Goal: Task Accomplishment & Management: Use online tool/utility

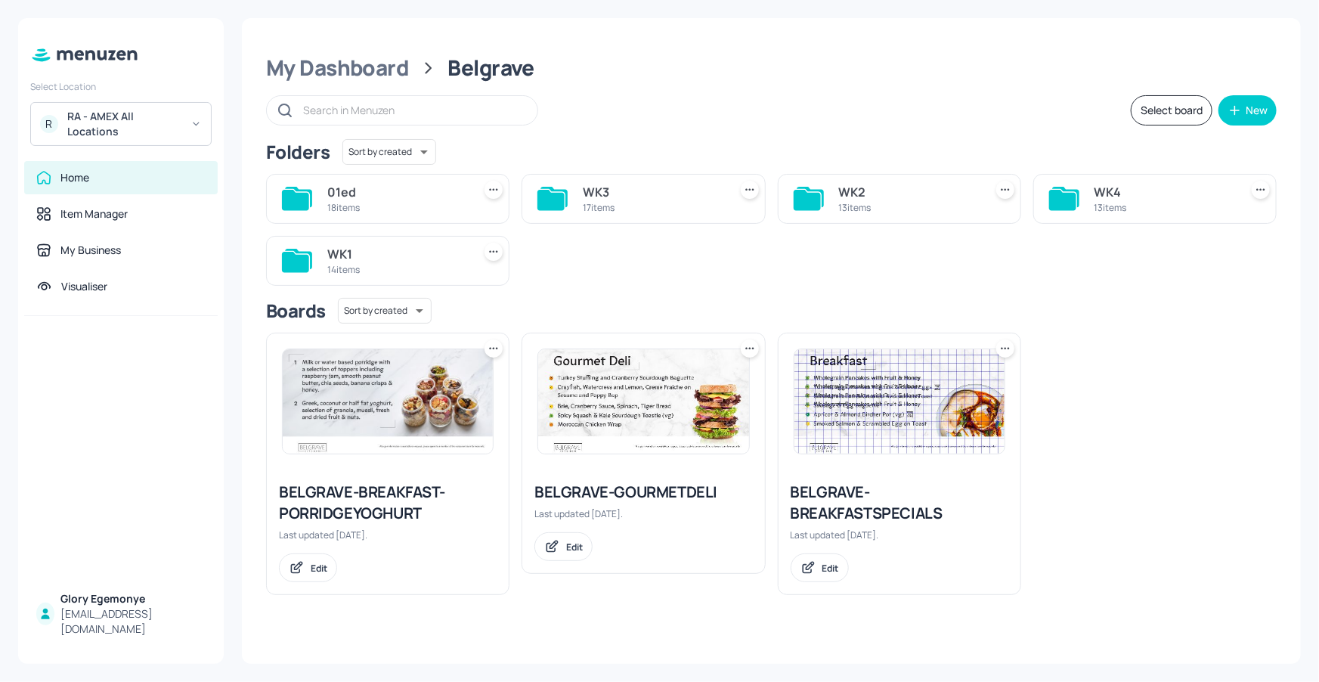
click at [152, 131] on div "RA - AMEX All Locations" at bounding box center [124, 124] width 114 height 30
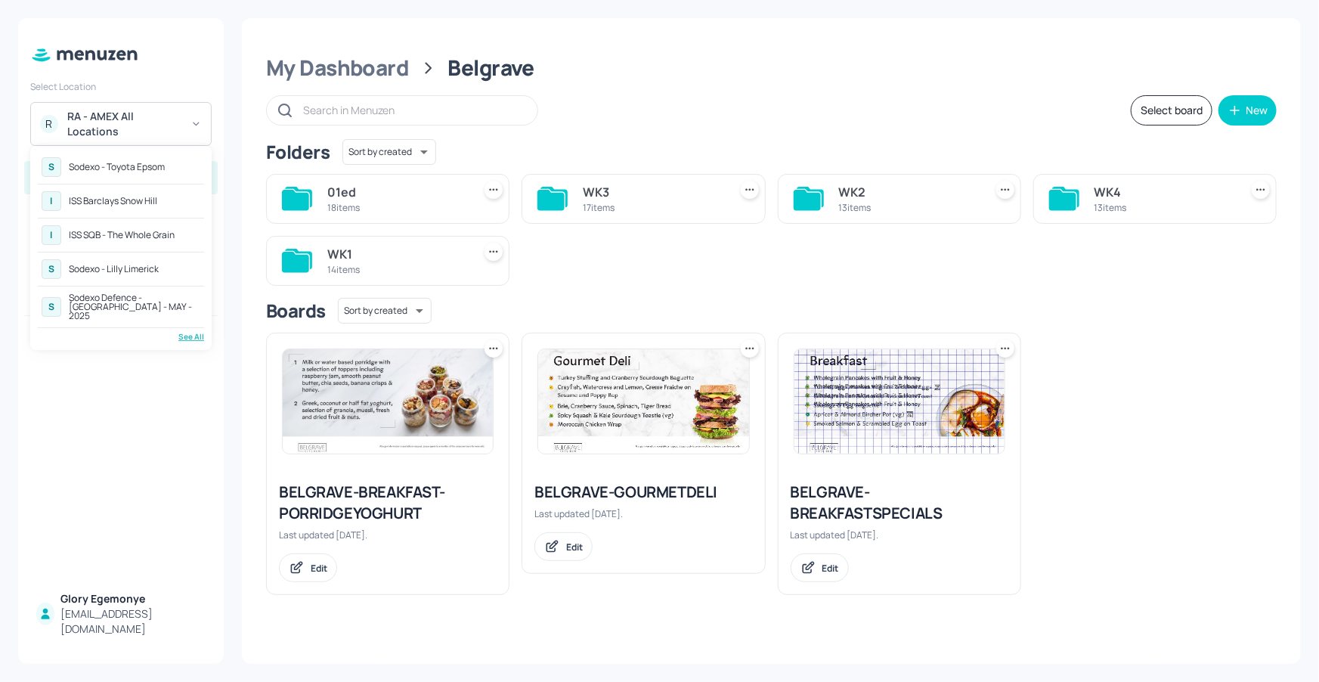
click at [162, 289] on div "S Sodexo Defence - Colchester - MAY - 2025" at bounding box center [121, 306] width 166 height 35
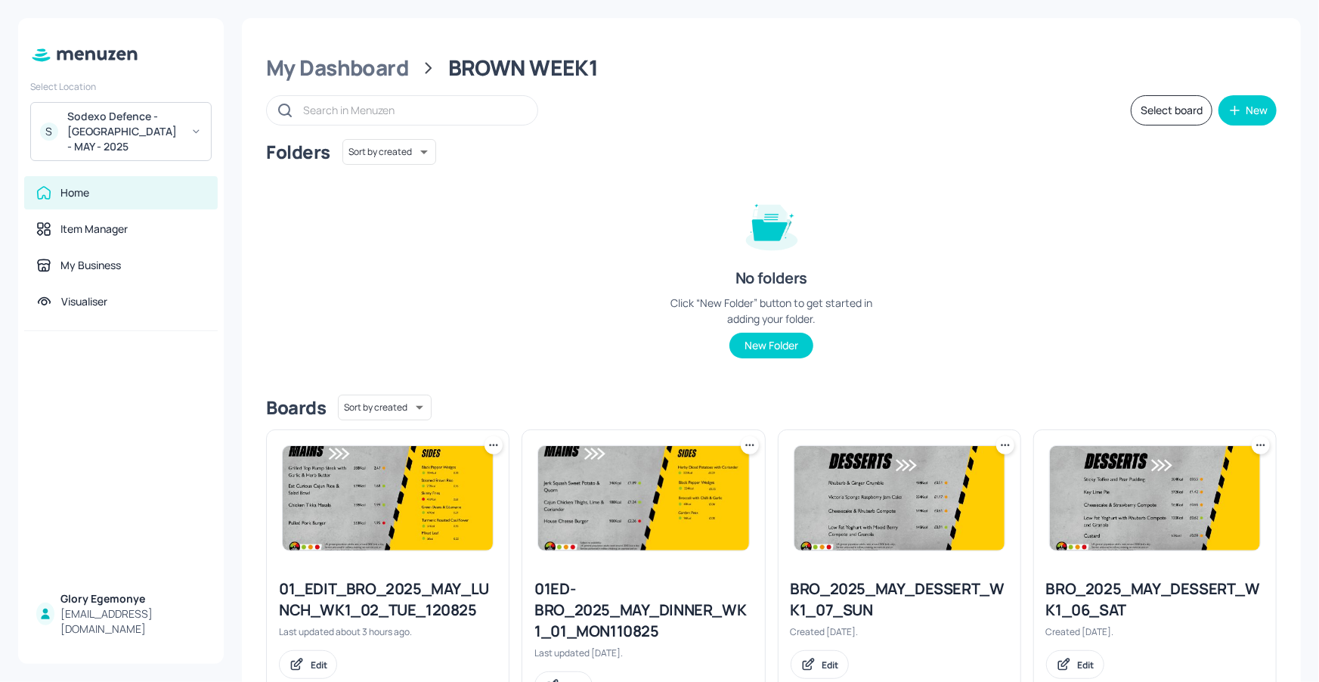
click at [900, 124] on div "Select board New" at bounding box center [771, 110] width 1010 height 30
click at [901, 122] on div "Select board New" at bounding box center [771, 110] width 1010 height 30
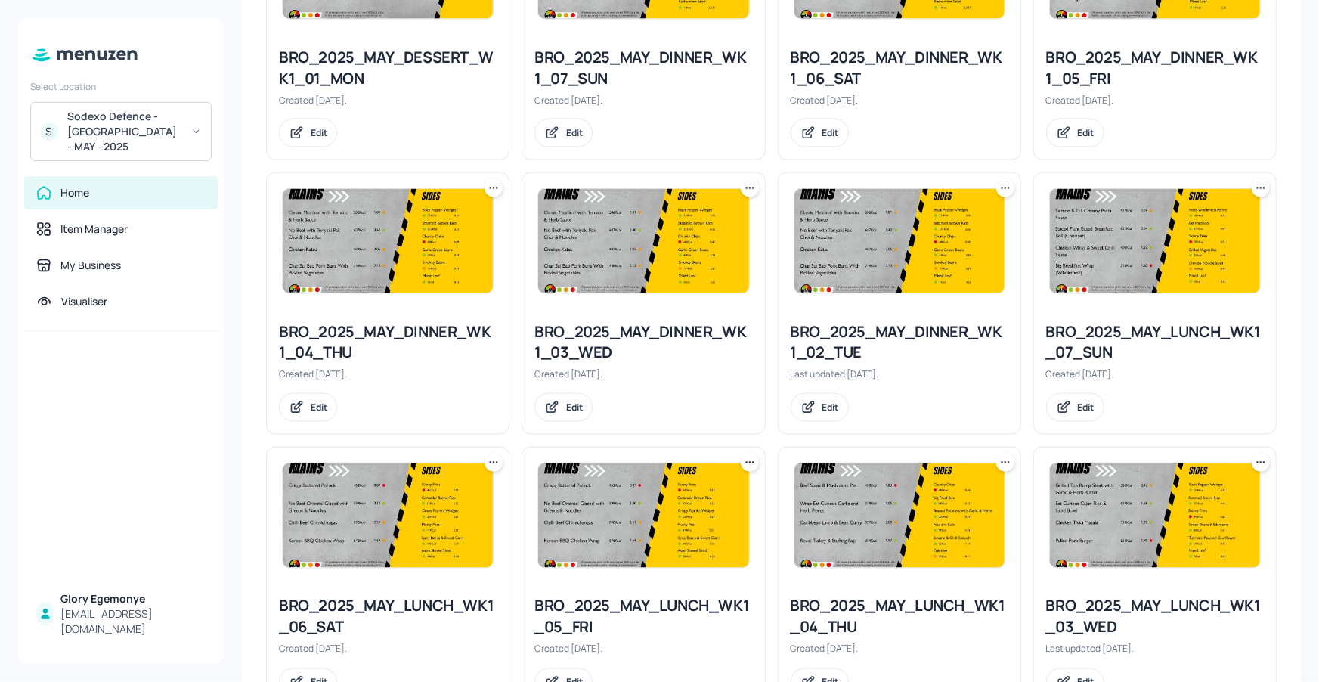
click at [1006, 181] on icon at bounding box center [1004, 188] width 15 height 15
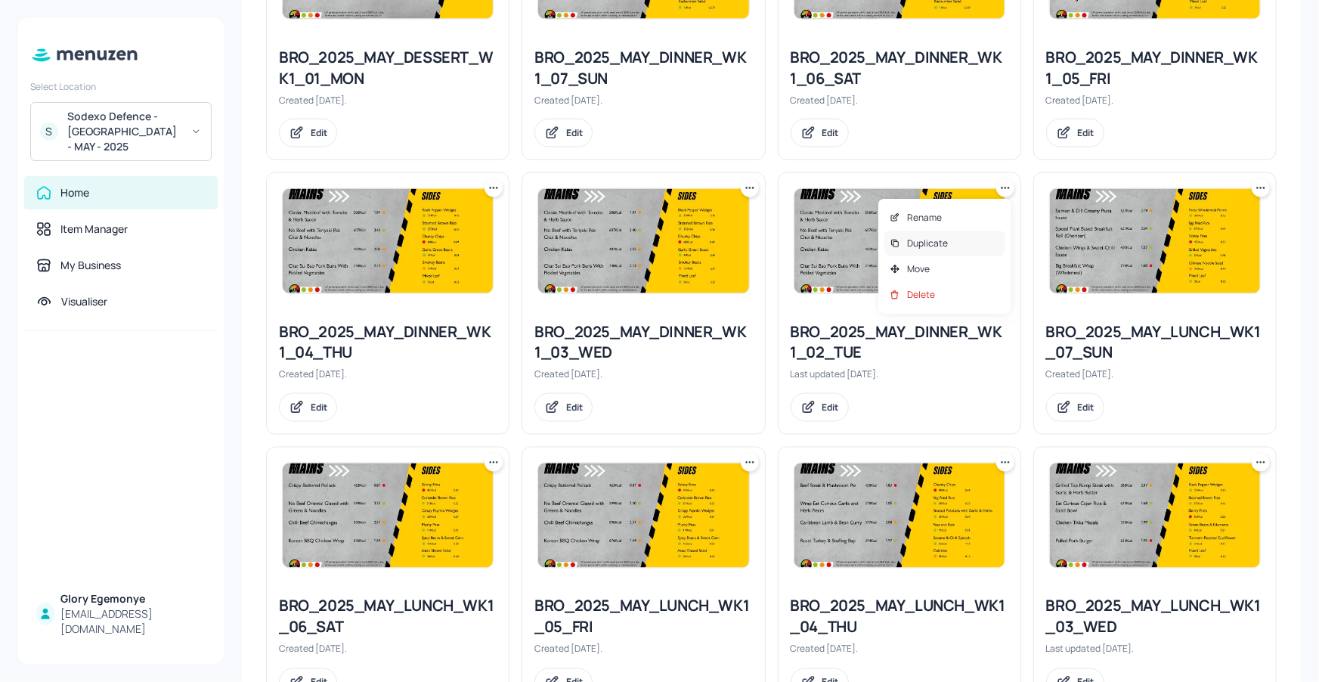
click at [957, 237] on div "Duplicate" at bounding box center [944, 243] width 121 height 26
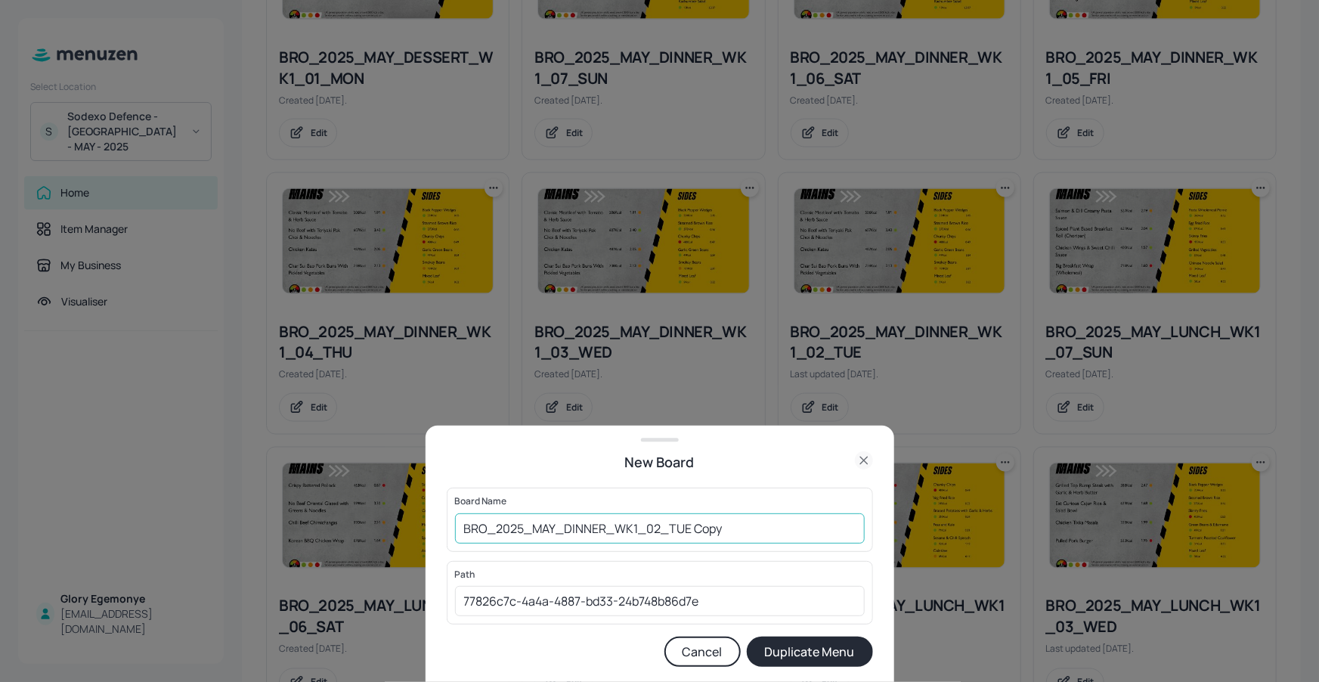
drag, startPoint x: 744, startPoint y: 533, endPoint x: 741, endPoint y: 520, distance: 13.9
click at [744, 533] on input "BRO_2025_MAY_DINNER_WK1_02_TUE Copy" at bounding box center [660, 528] width 410 height 30
click at [465, 532] on input "BRO_2025_MAY_DINNER_WK1_02_TUE120825" at bounding box center [660, 528] width 410 height 30
type input "01ED-BRO_2025_MAY_DINNER_WK1_02_TUE120825"
click at [834, 654] on button "Duplicate Menu" at bounding box center [810, 651] width 126 height 30
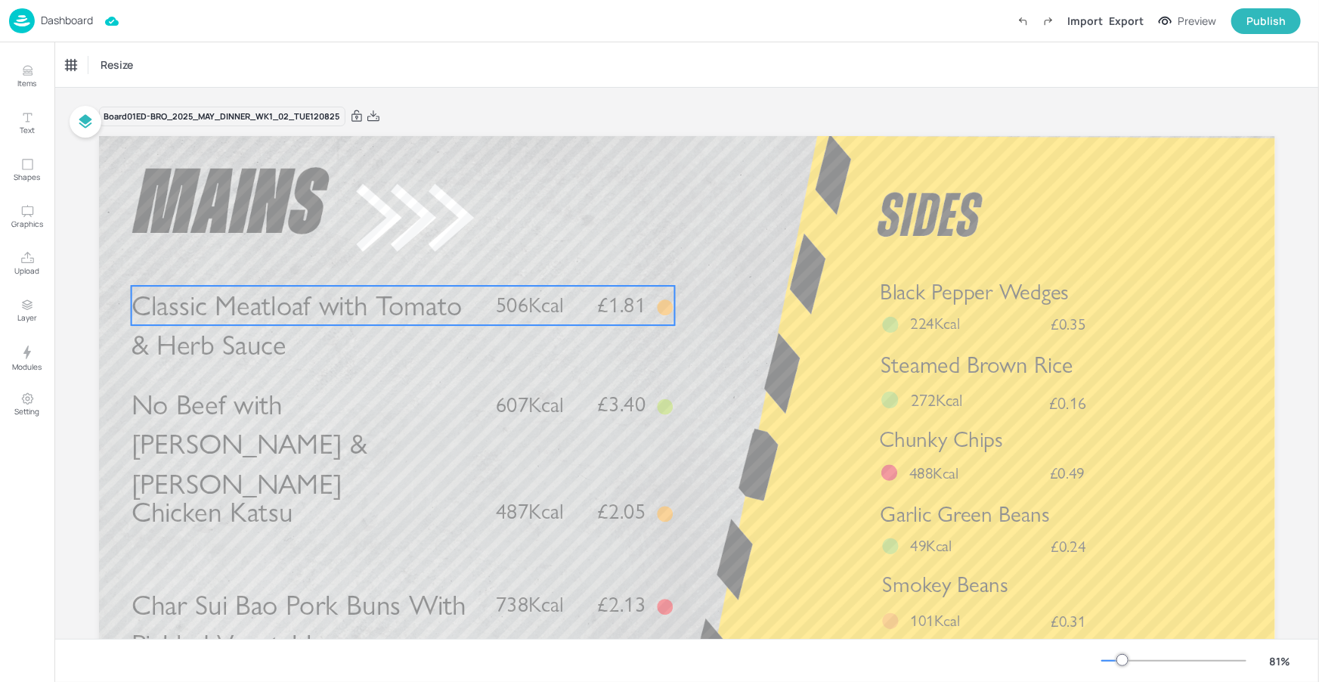
click at [297, 320] on span "Classic Meatloaf with Tomato & Herb Sauce" at bounding box center [296, 325] width 331 height 74
click at [153, 70] on div "Classic Meatloaf with Tomato & Herb Sauce" at bounding box center [128, 65] width 125 height 14
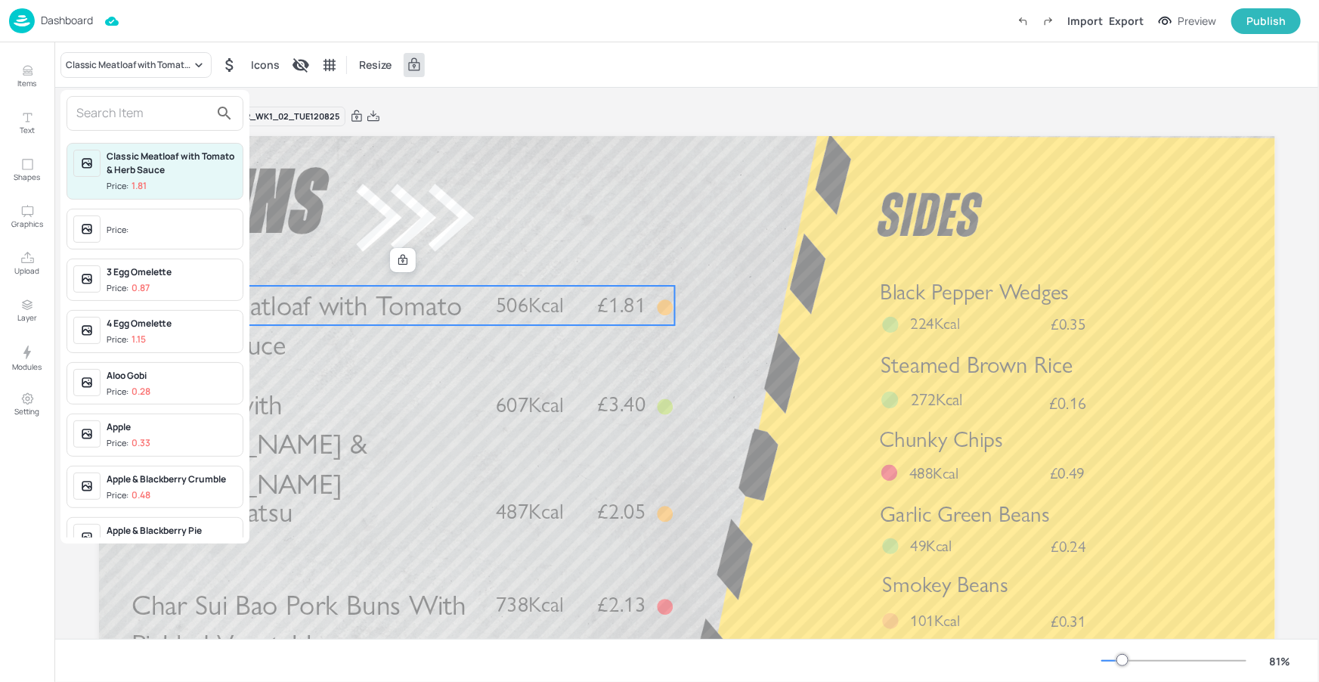
click at [115, 121] on input "text" at bounding box center [142, 113] width 133 height 24
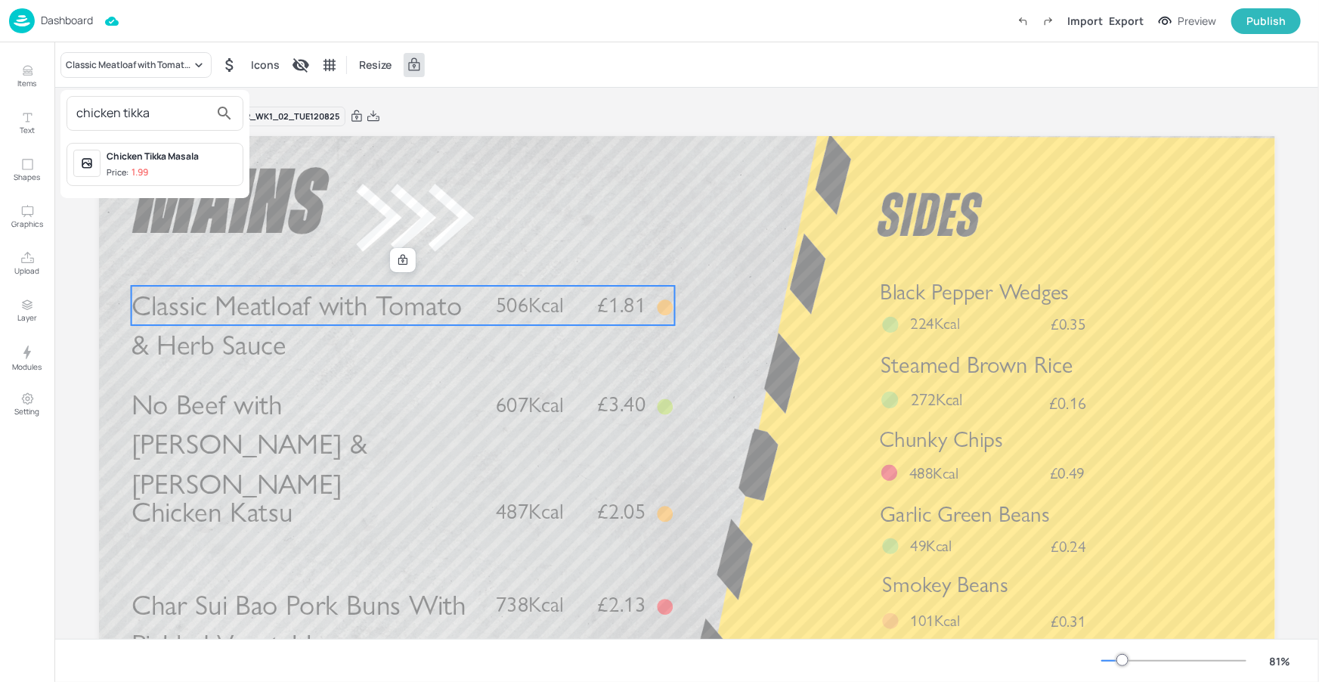
type input "chicken tikka"
click at [182, 159] on div "Chicken Tikka Masala" at bounding box center [172, 157] width 130 height 14
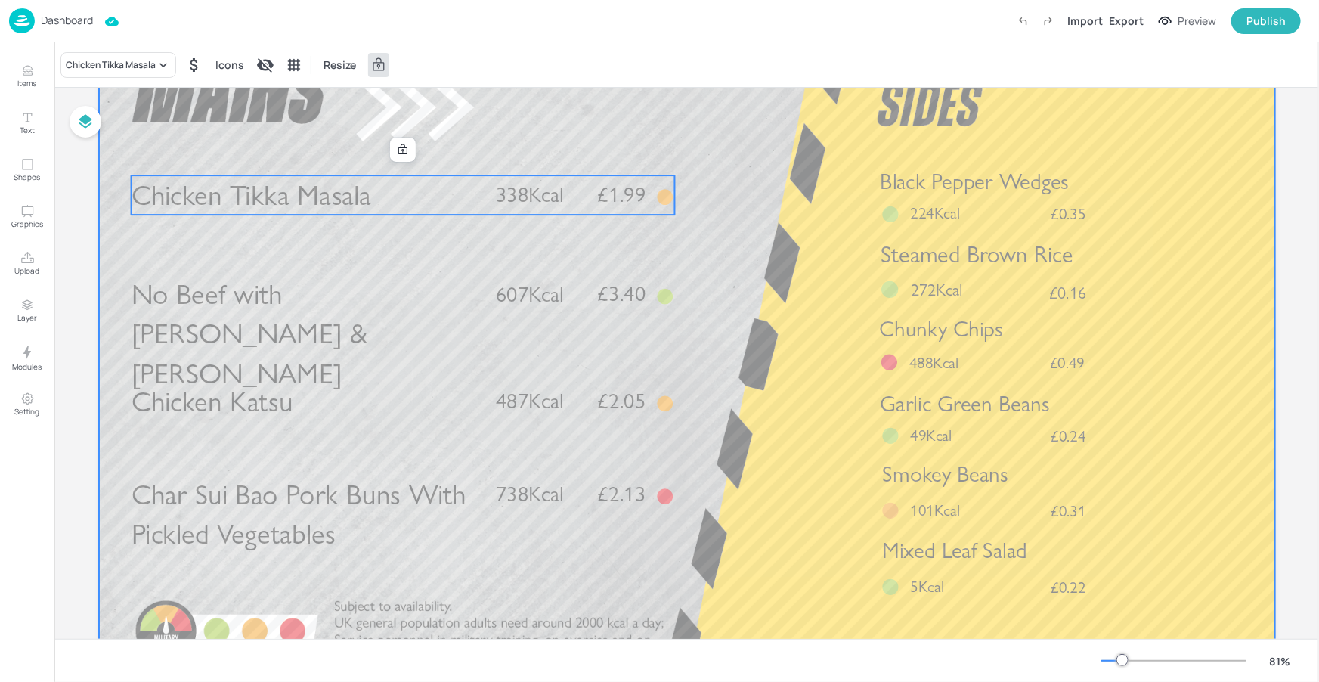
scroll to position [196, 0]
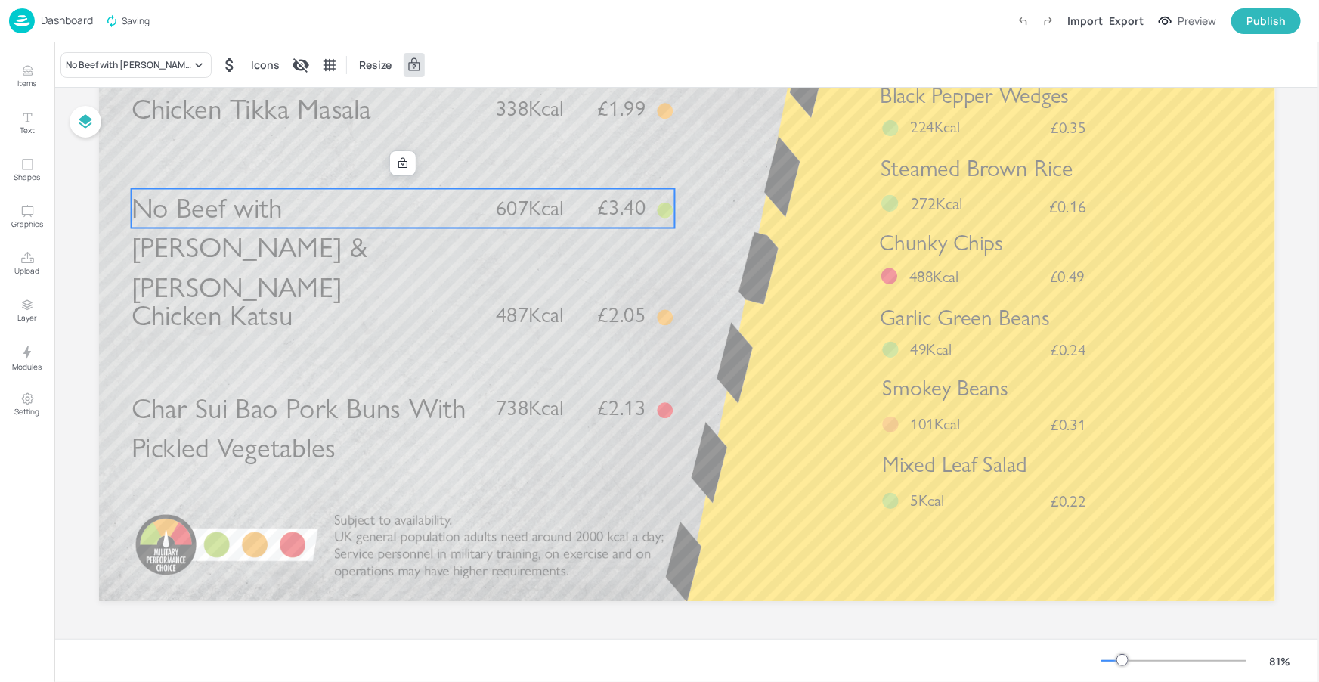
click at [317, 238] on p "No Beef with [PERSON_NAME] & [PERSON_NAME]" at bounding box center [305, 248] width 348 height 119
click at [128, 56] on div "No Beef with [PERSON_NAME] & [PERSON_NAME]" at bounding box center [135, 65] width 151 height 26
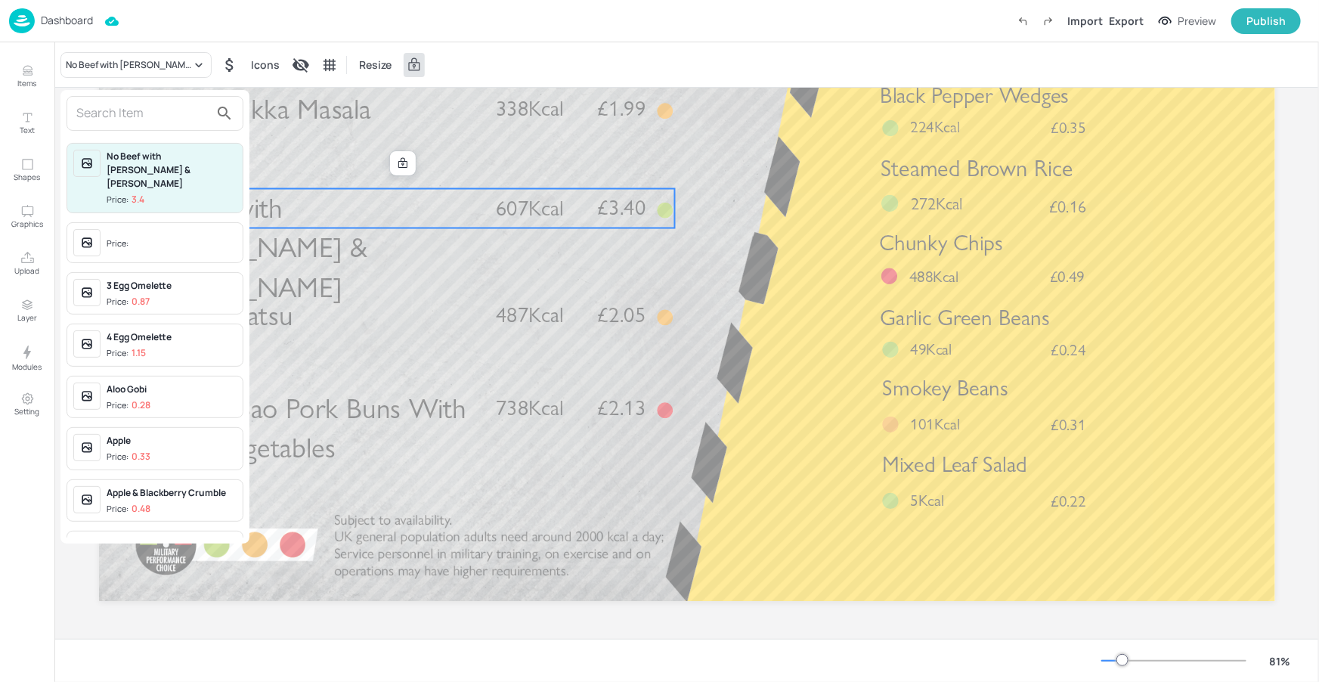
click at [117, 112] on input "text" at bounding box center [142, 113] width 133 height 24
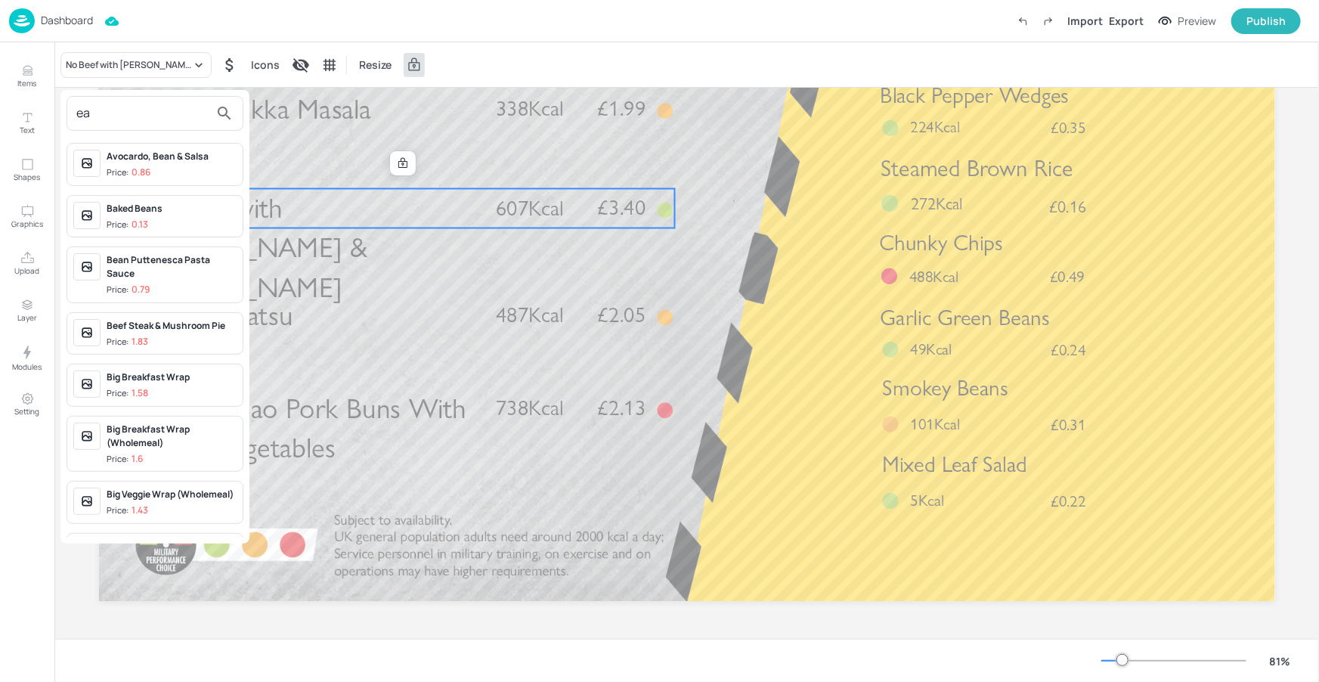
type input "e"
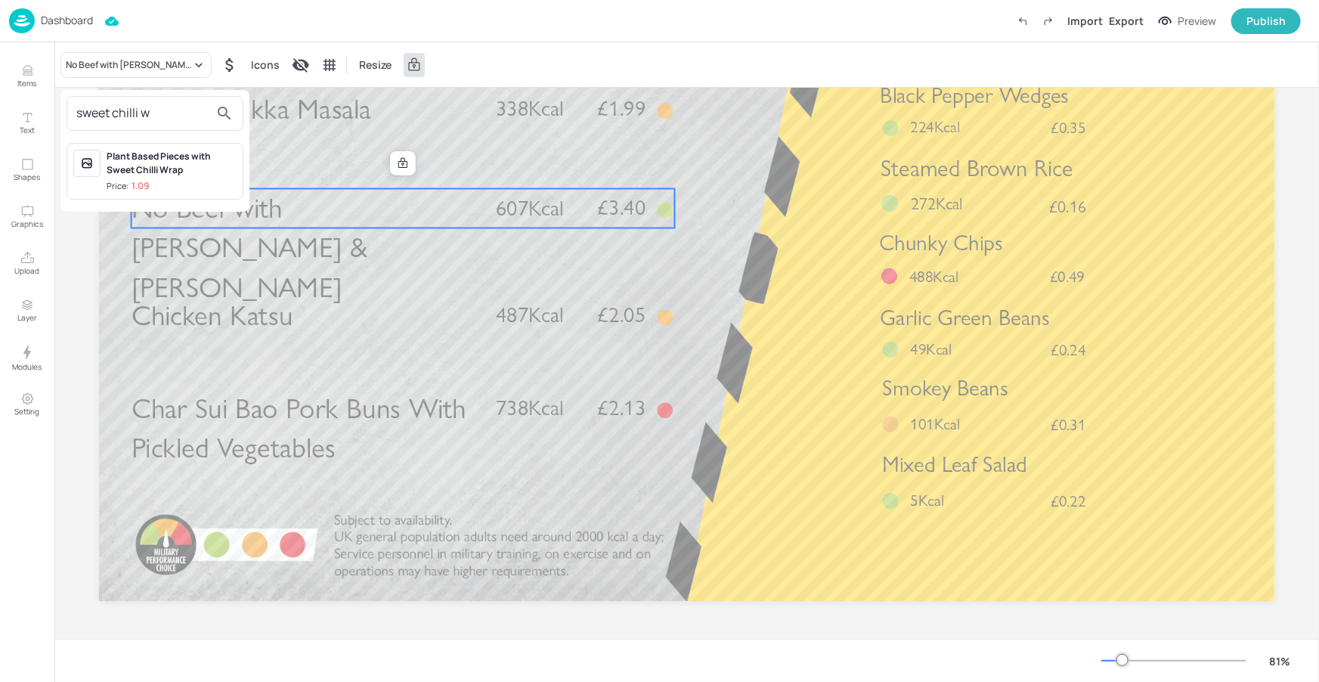
type input "sweet chilli w"
click at [146, 178] on div "Plant Based Pieces with Sweet Chilli Wrap Price: 1.09" at bounding box center [172, 171] width 130 height 43
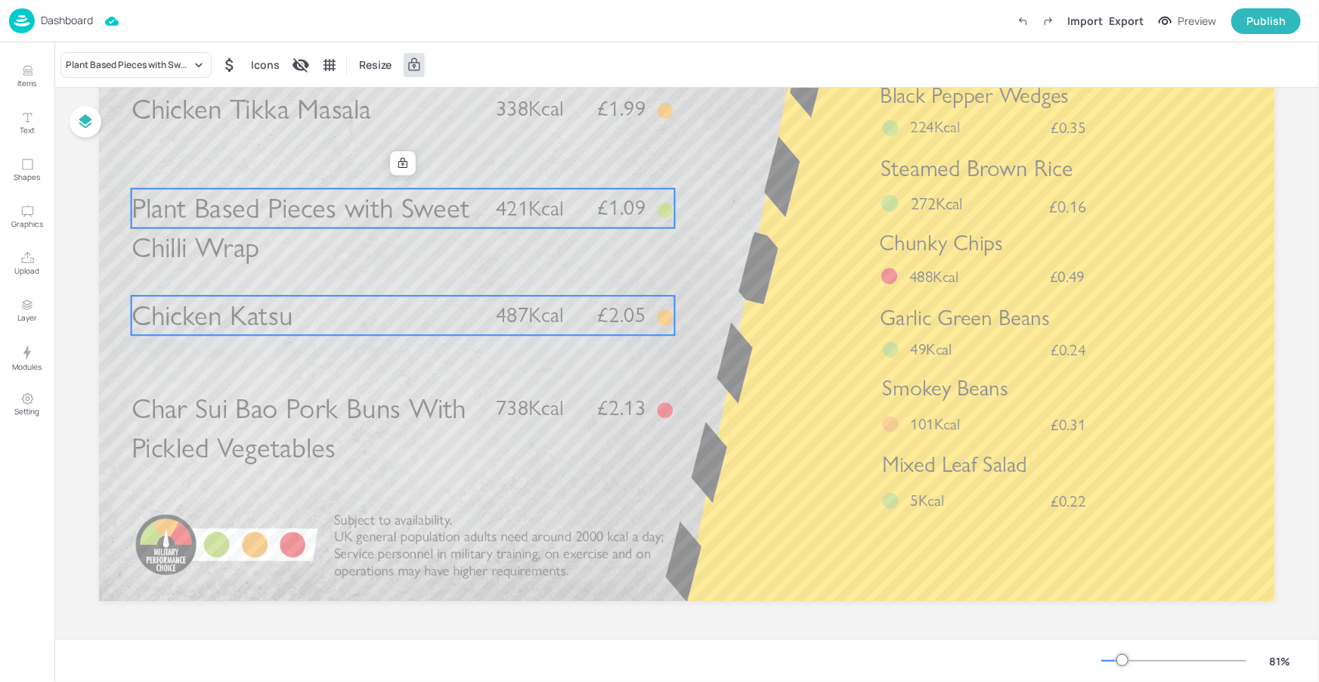
click at [295, 310] on p "Chicken Katsu" at bounding box center [305, 314] width 348 height 39
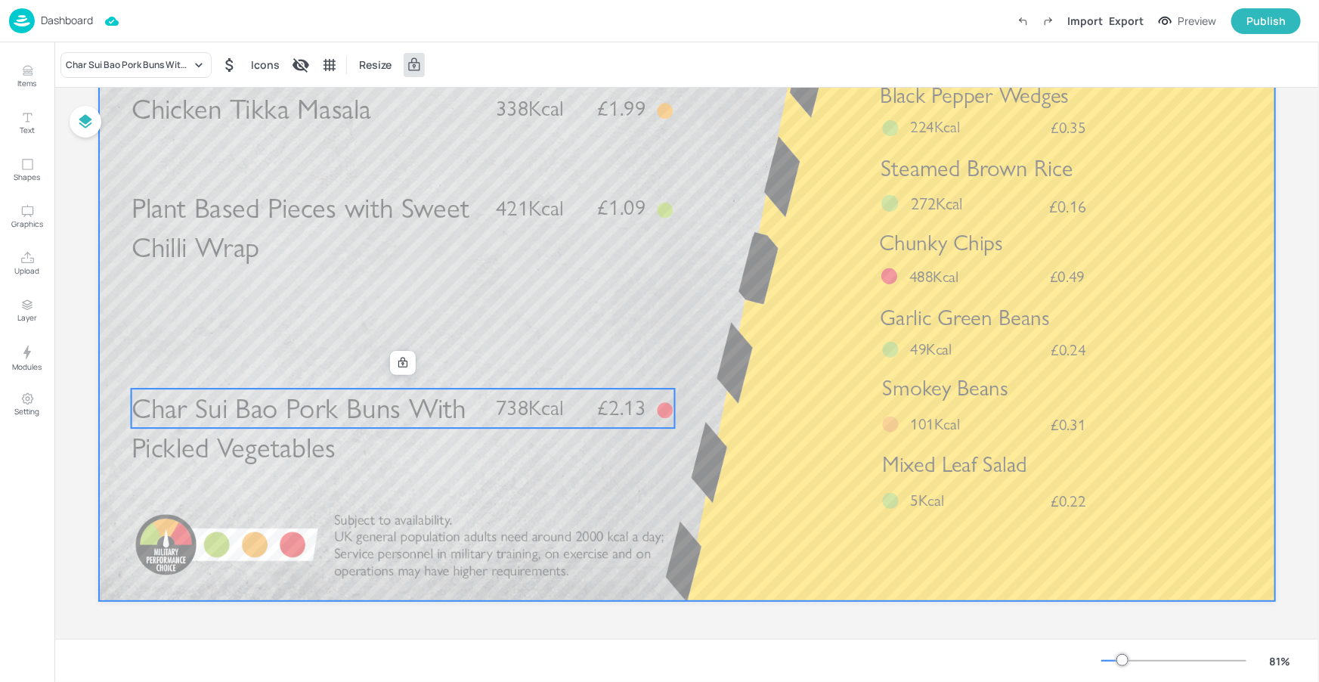
drag, startPoint x: 283, startPoint y: 422, endPoint x: 286, endPoint y: 380, distance: 41.7
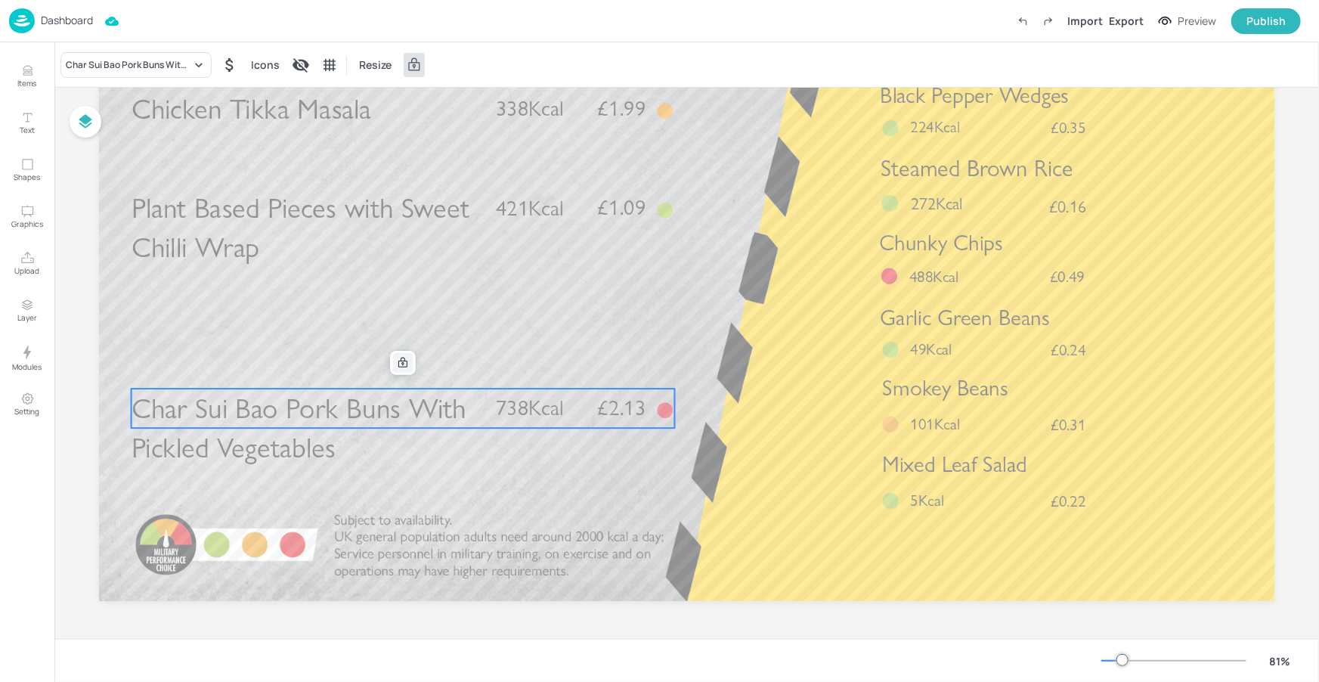
click at [400, 360] on icon at bounding box center [403, 363] width 12 height 12
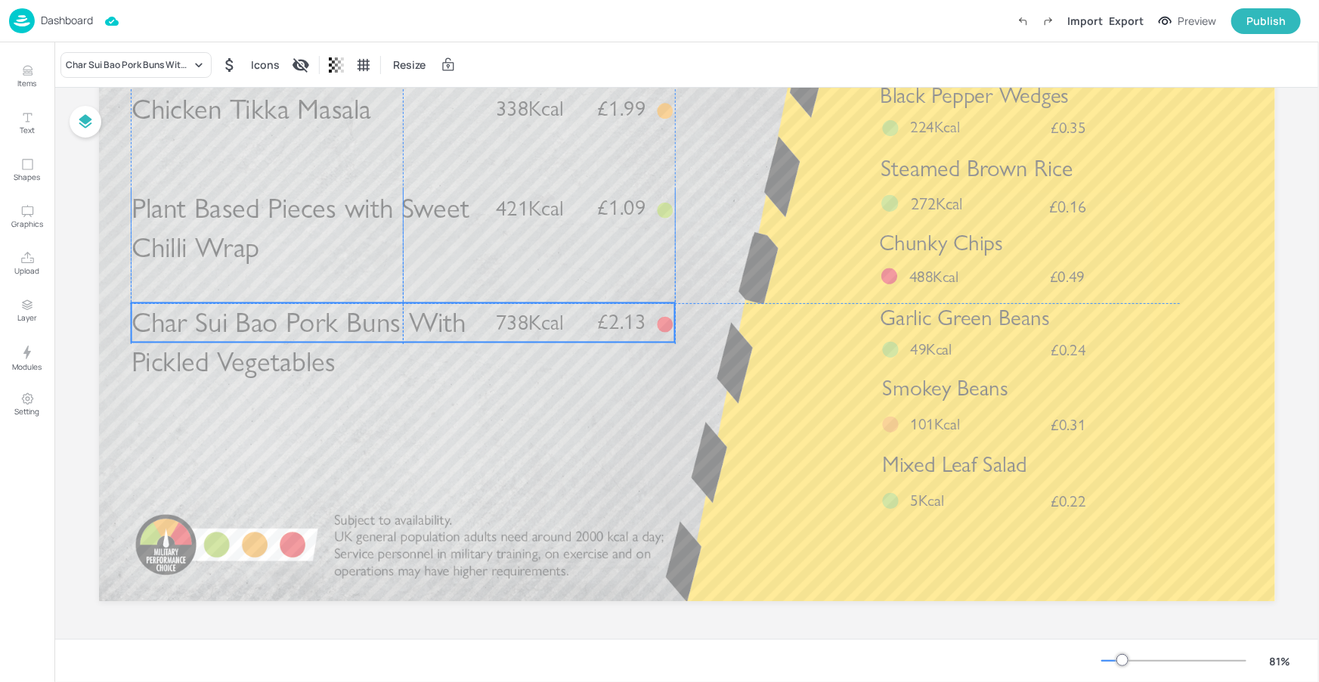
drag, startPoint x: 382, startPoint y: 404, endPoint x: 381, endPoint y: 320, distance: 83.9
click at [381, 320] on span "Char Sui Bao Pork Buns With Pickled Vegetables" at bounding box center [298, 342] width 335 height 74
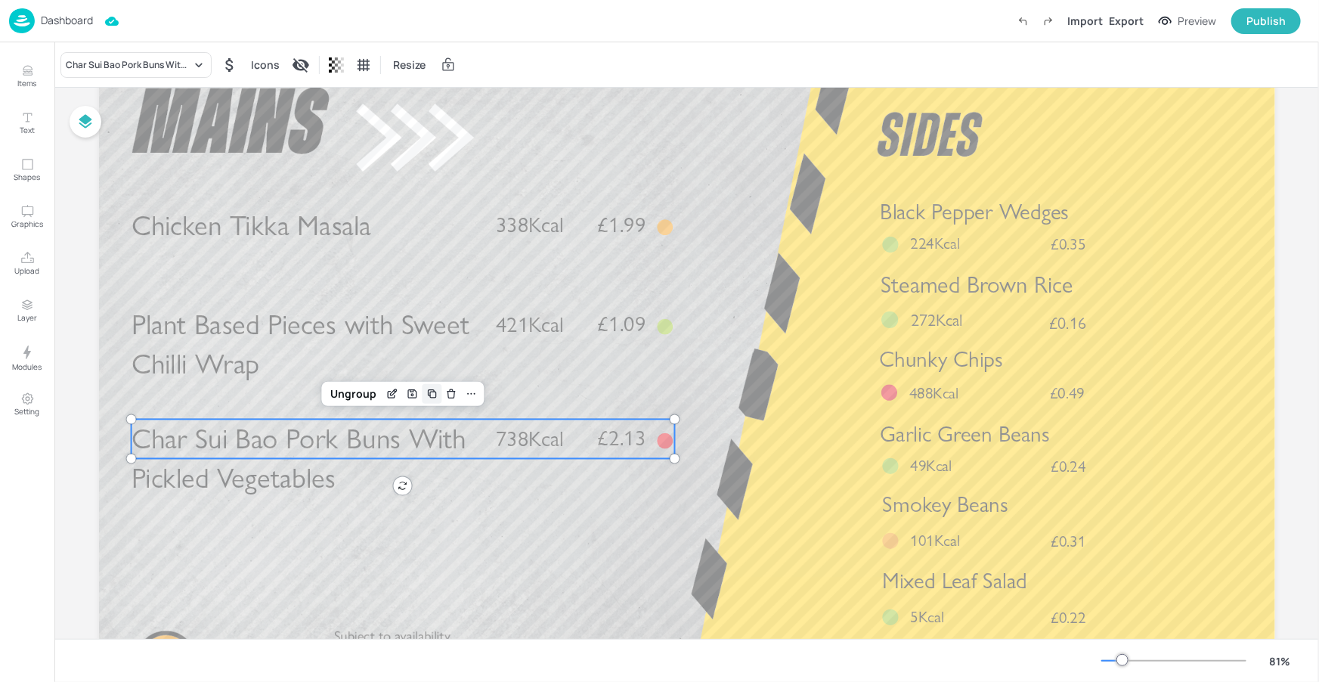
scroll to position [79, 0]
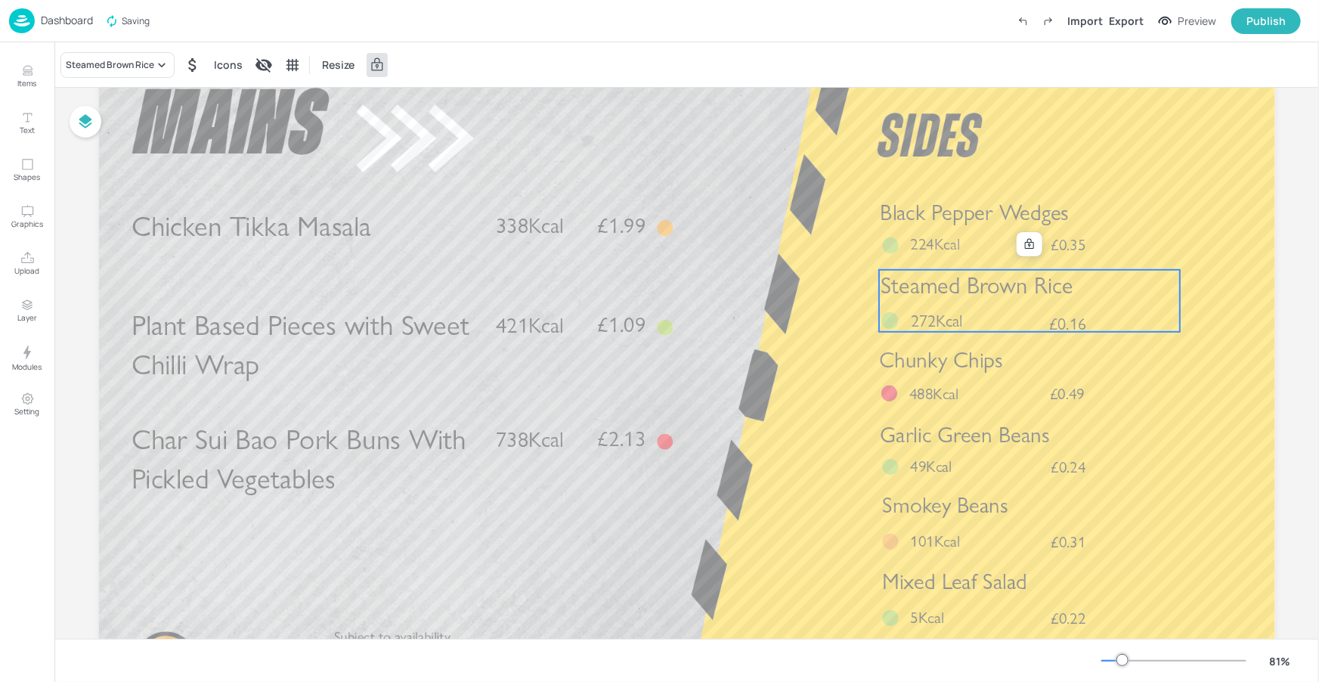
click at [931, 298] on span "Steamed Brown Rice" at bounding box center [976, 285] width 192 height 28
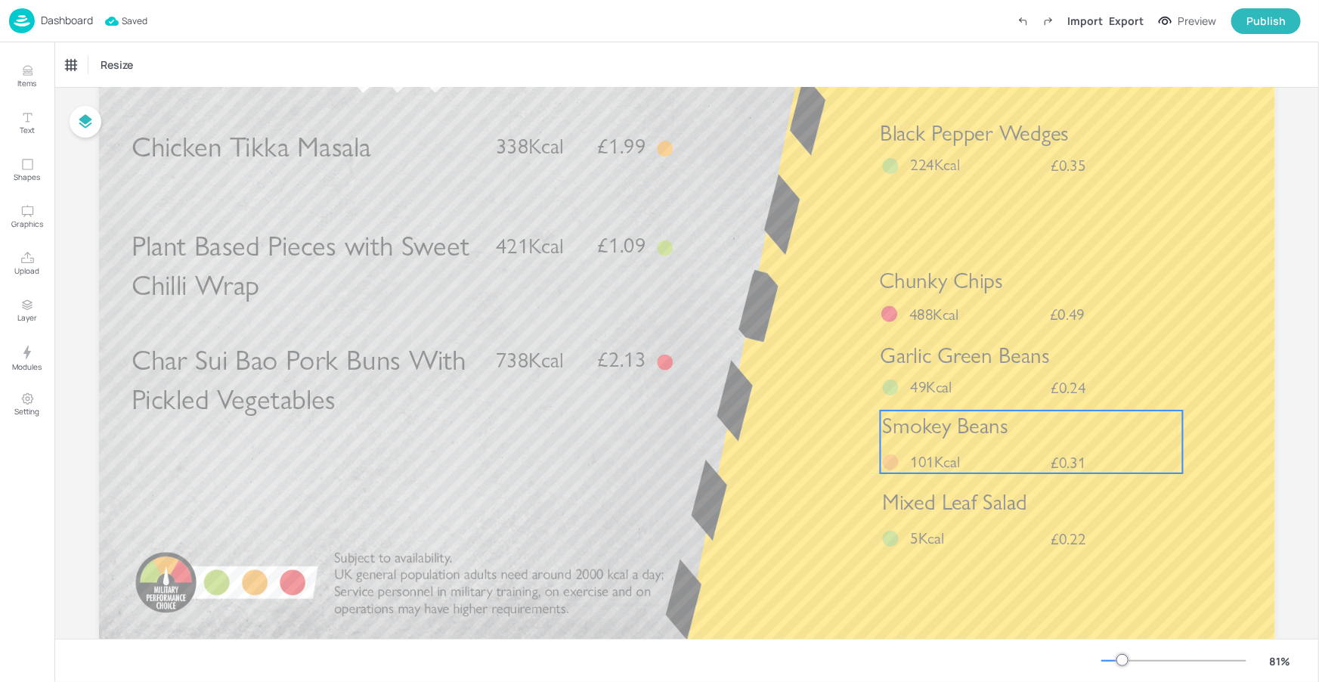
scroll to position [174, 0]
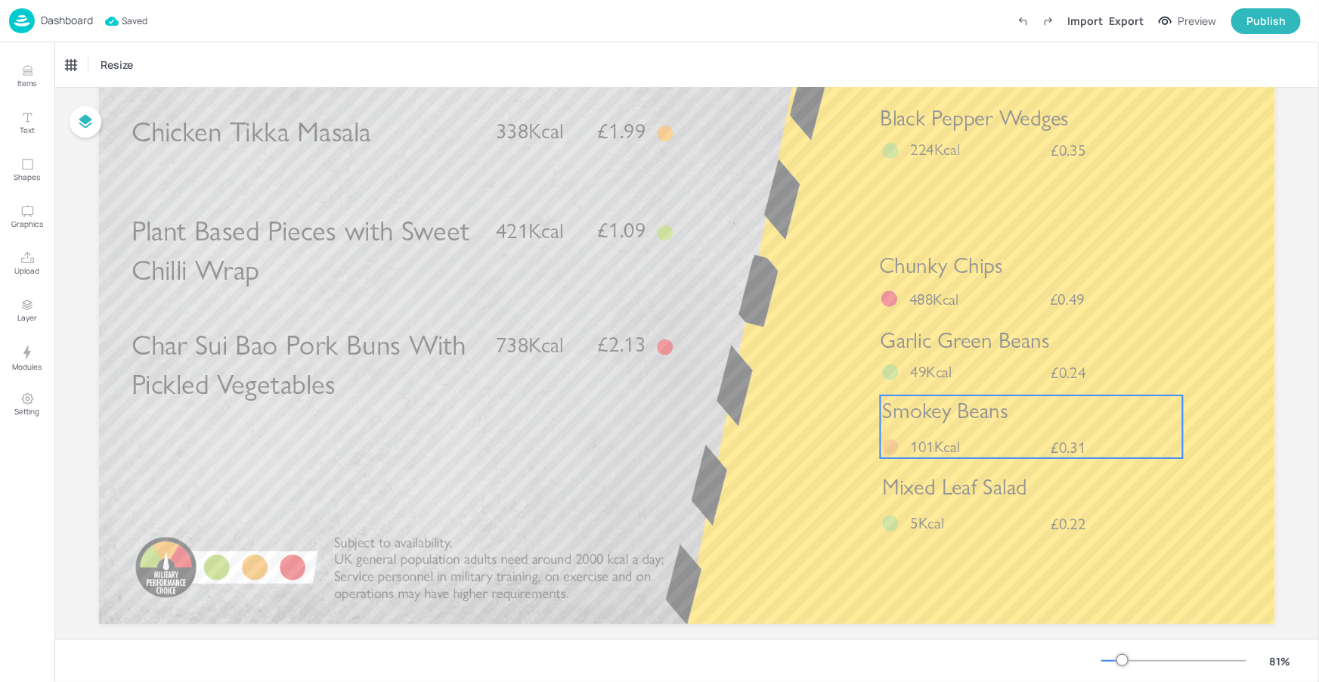
click at [981, 433] on div "Smokey Beans £0.31 101Kcal" at bounding box center [1031, 426] width 302 height 63
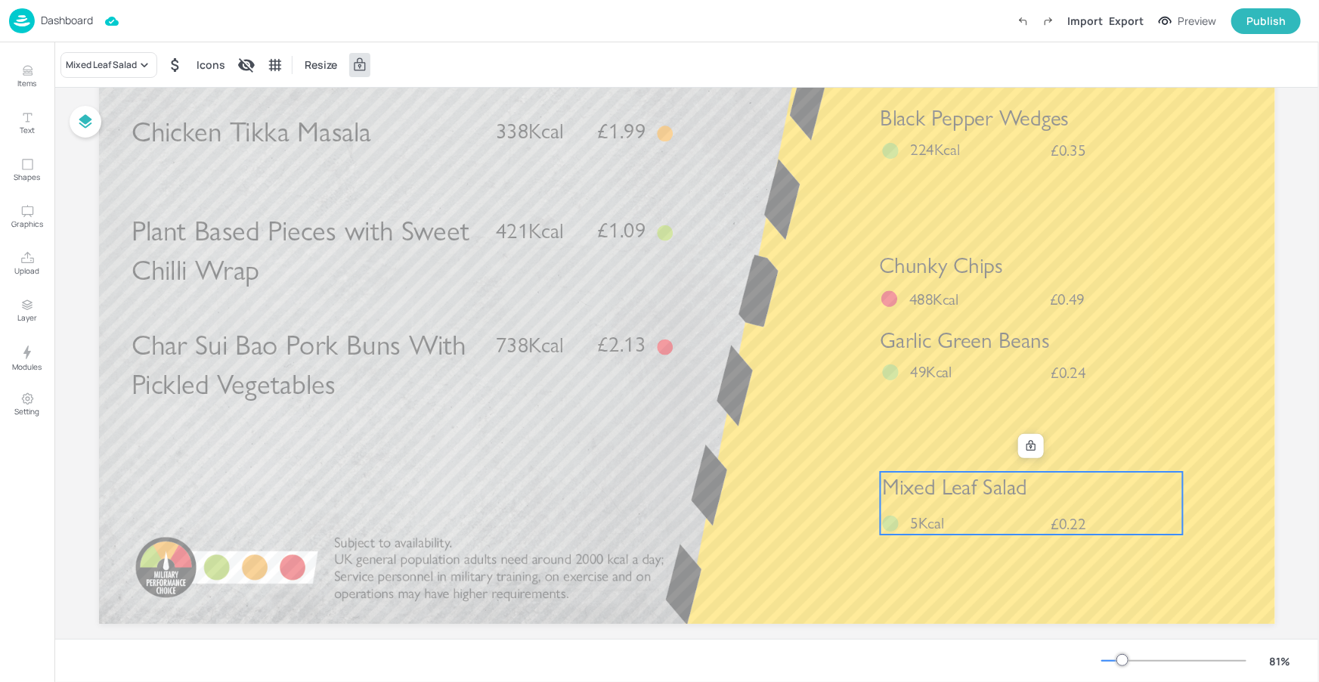
click at [950, 474] on span "Mixed Leaf Salad" at bounding box center [954, 487] width 144 height 26
click at [129, 73] on div "Mixed Leaf Salad" at bounding box center [108, 65] width 97 height 26
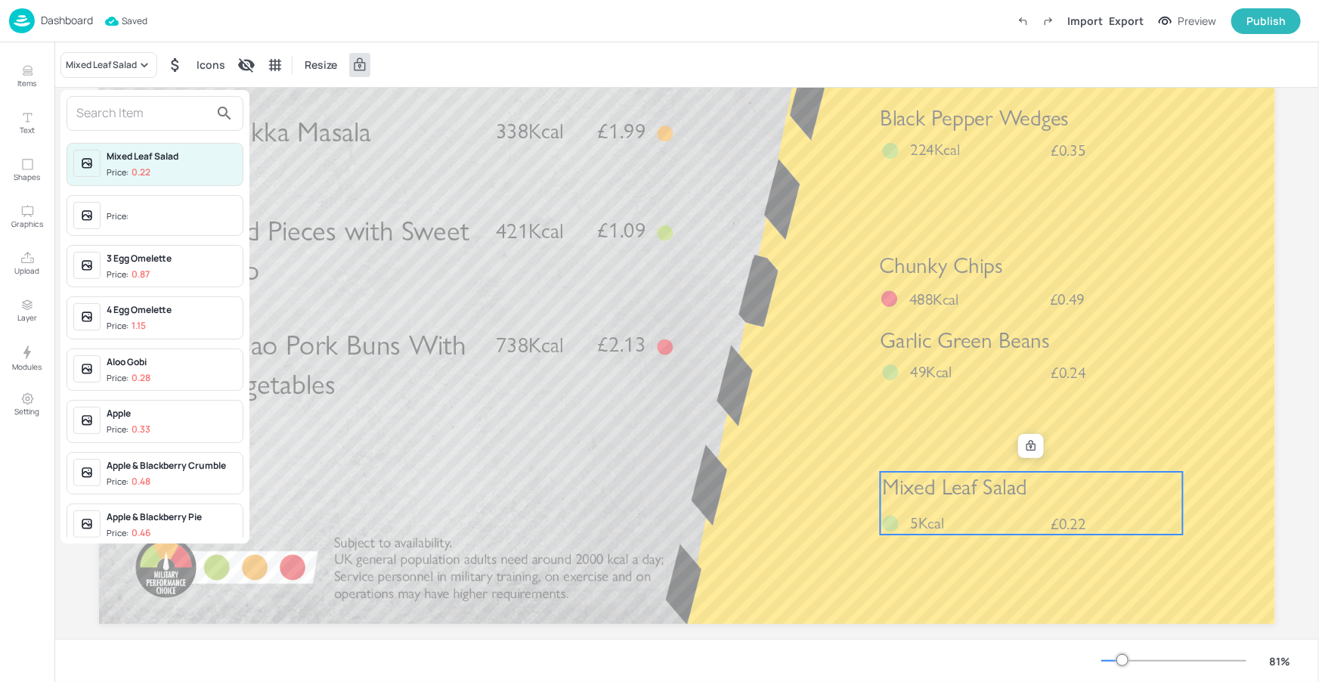
click at [126, 105] on input "text" at bounding box center [142, 113] width 133 height 24
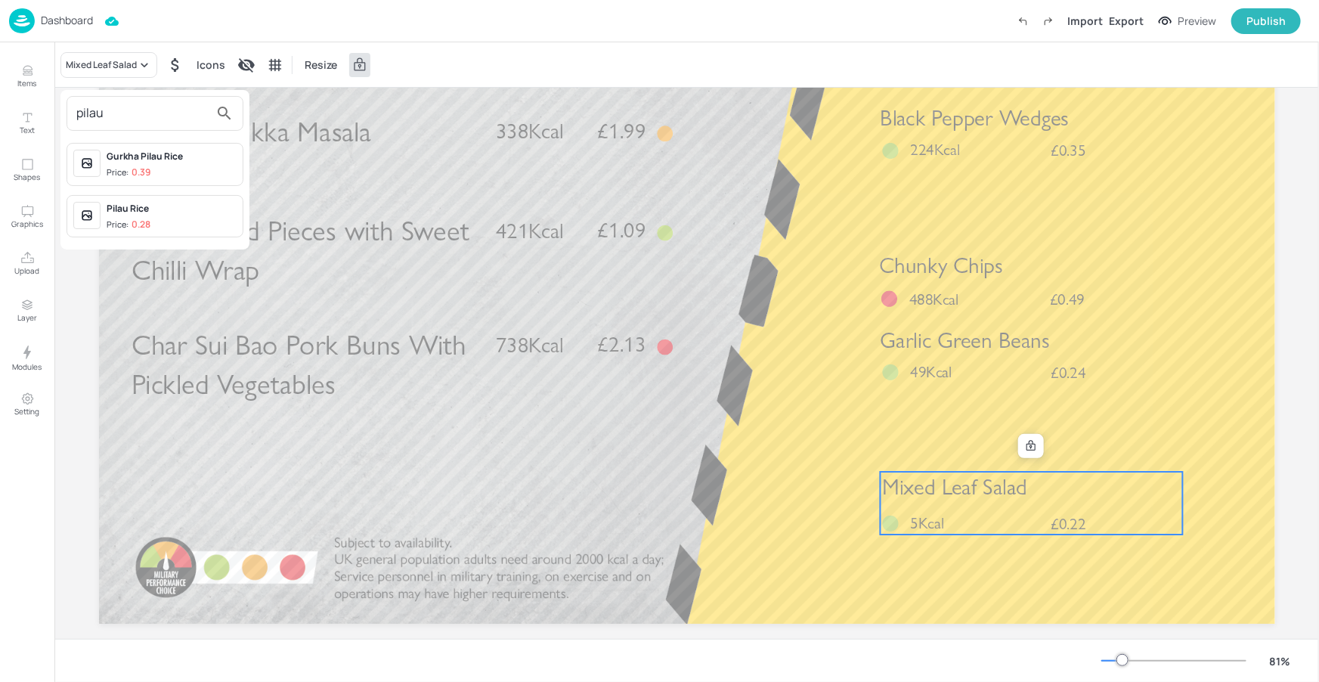
type input "pilau"
click at [156, 199] on div "Pilau Rice Price: 0.28" at bounding box center [154, 216] width 177 height 43
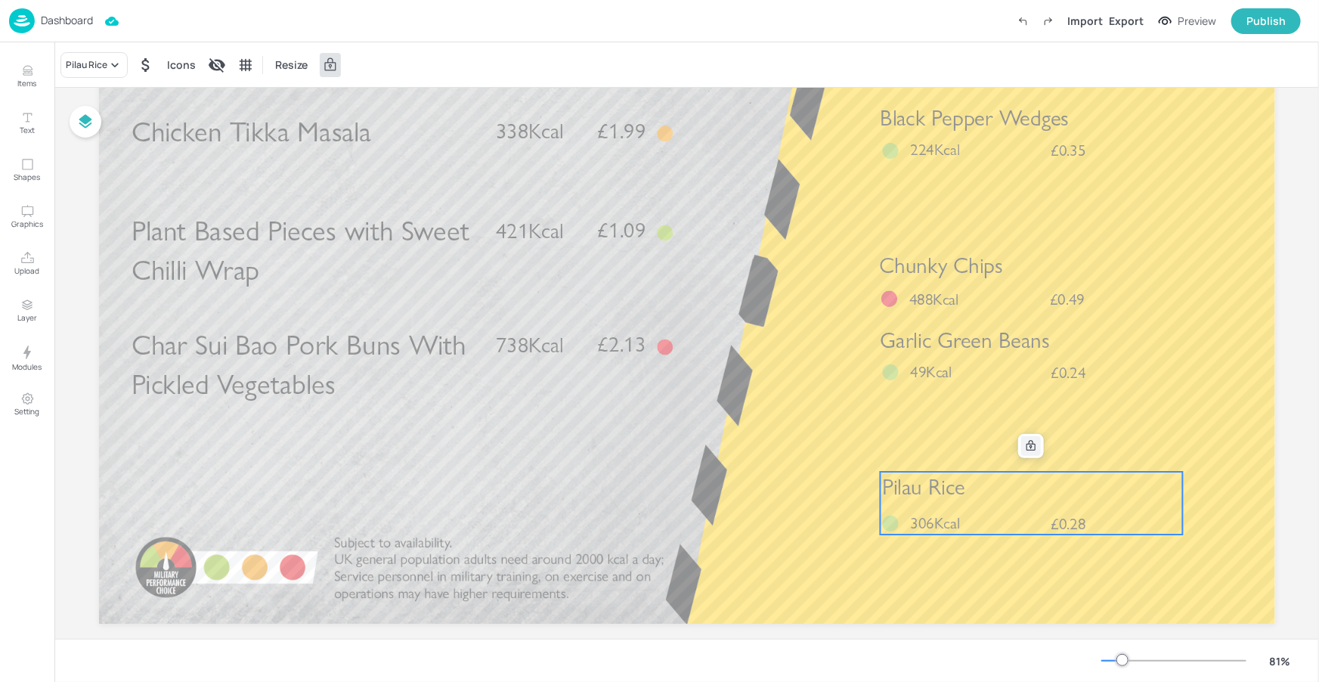
click at [1030, 444] on icon at bounding box center [1031, 446] width 12 height 12
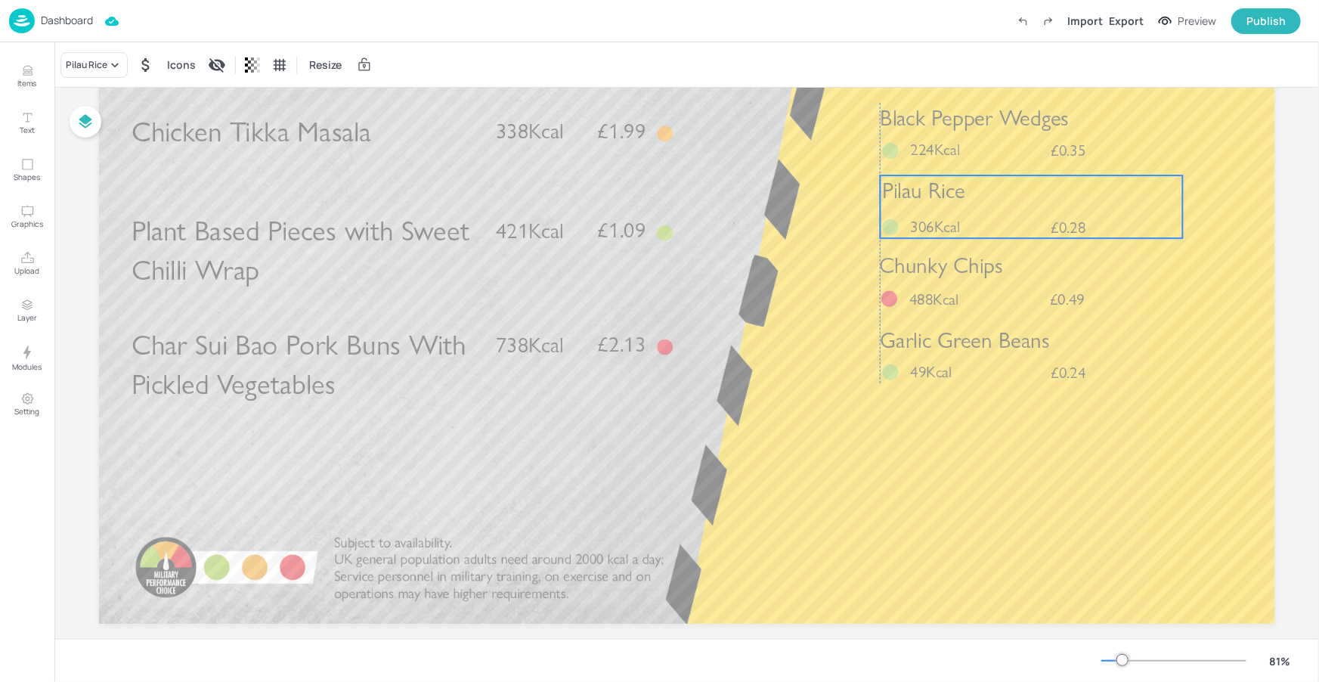
drag, startPoint x: 1003, startPoint y: 421, endPoint x: 997, endPoint y: 207, distance: 213.9
click at [997, 207] on div "Pilau Rice £0.28 306Kcal" at bounding box center [1031, 206] width 302 height 63
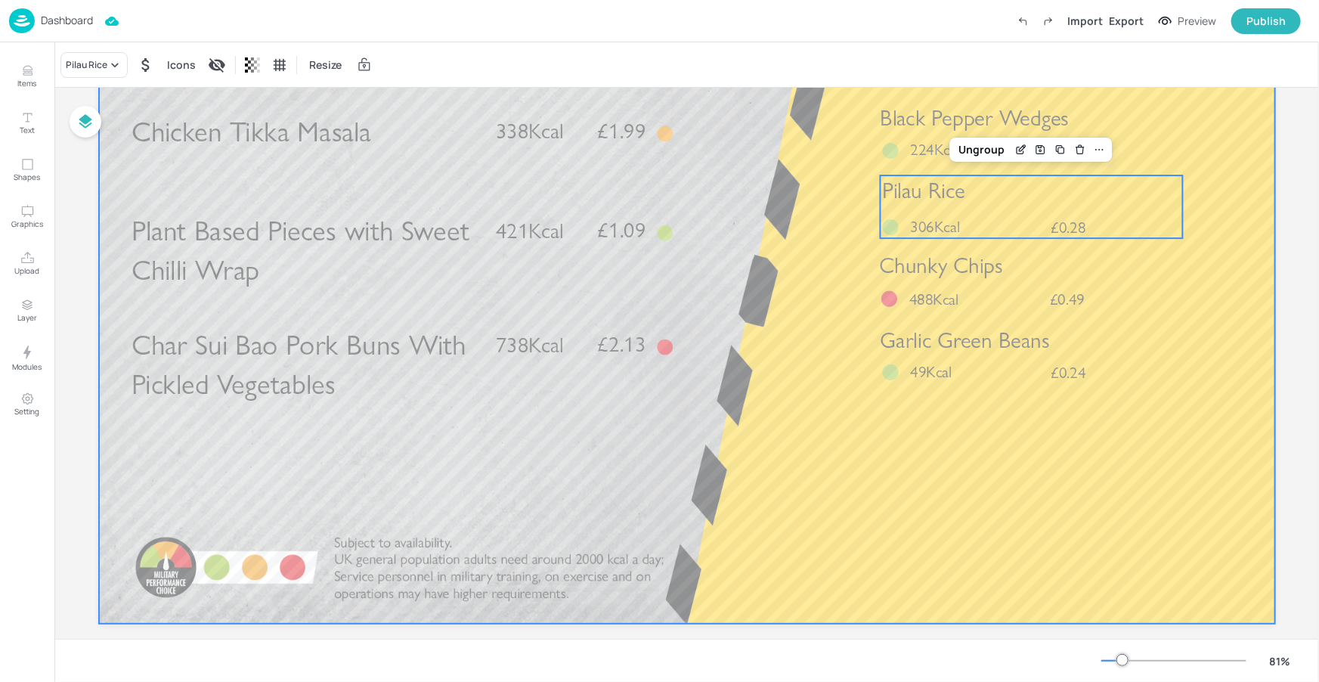
click at [1024, 462] on div at bounding box center [687, 292] width 1176 height 661
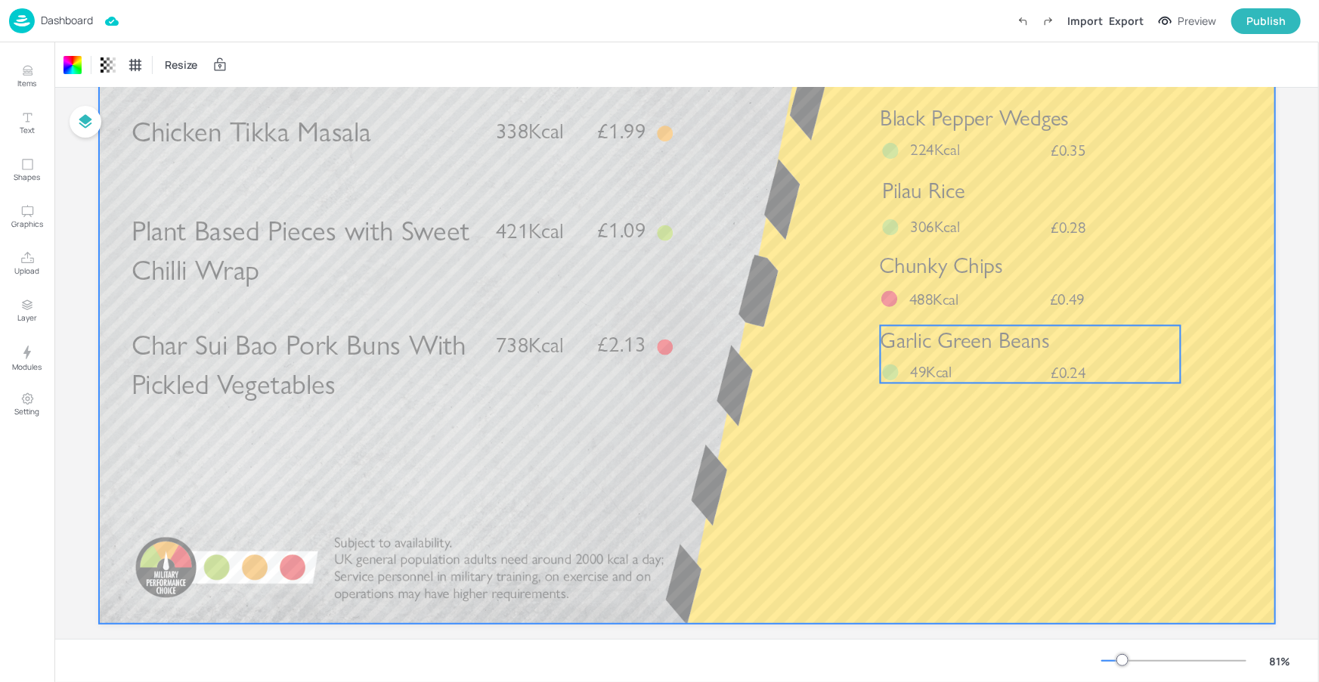
click at [970, 364] on p "49Kcal" at bounding box center [941, 371] width 63 height 22
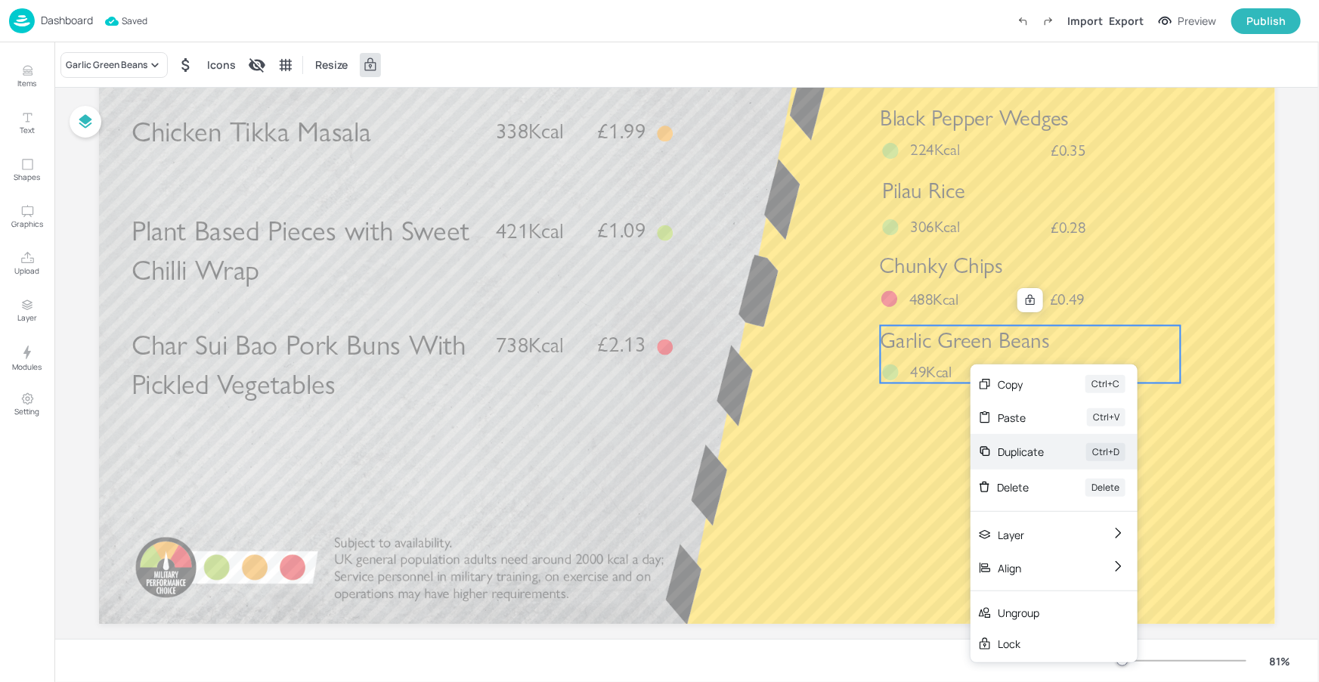
click at [1001, 446] on div "Duplicate" at bounding box center [1020, 452] width 46 height 16
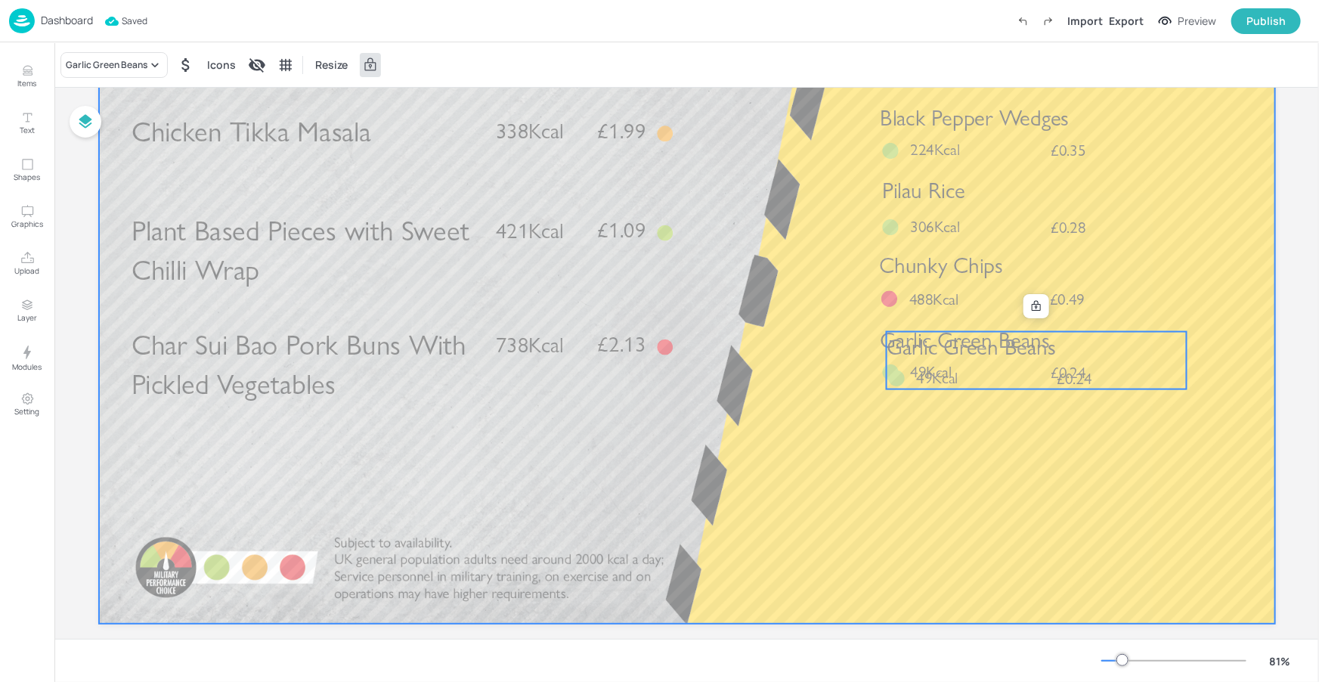
drag, startPoint x: 978, startPoint y: 360, endPoint x: 983, endPoint y: 367, distance: 9.2
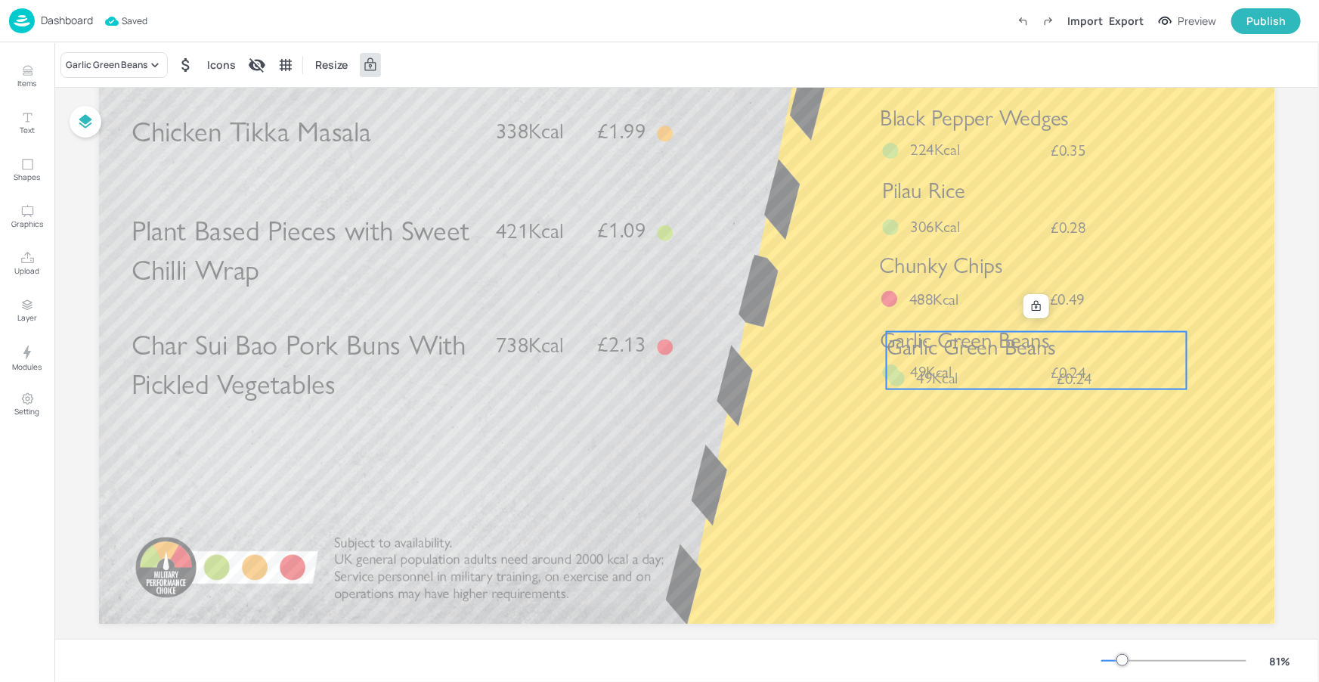
drag, startPoint x: 980, startPoint y: 359, endPoint x: 955, endPoint y: 412, distance: 58.5
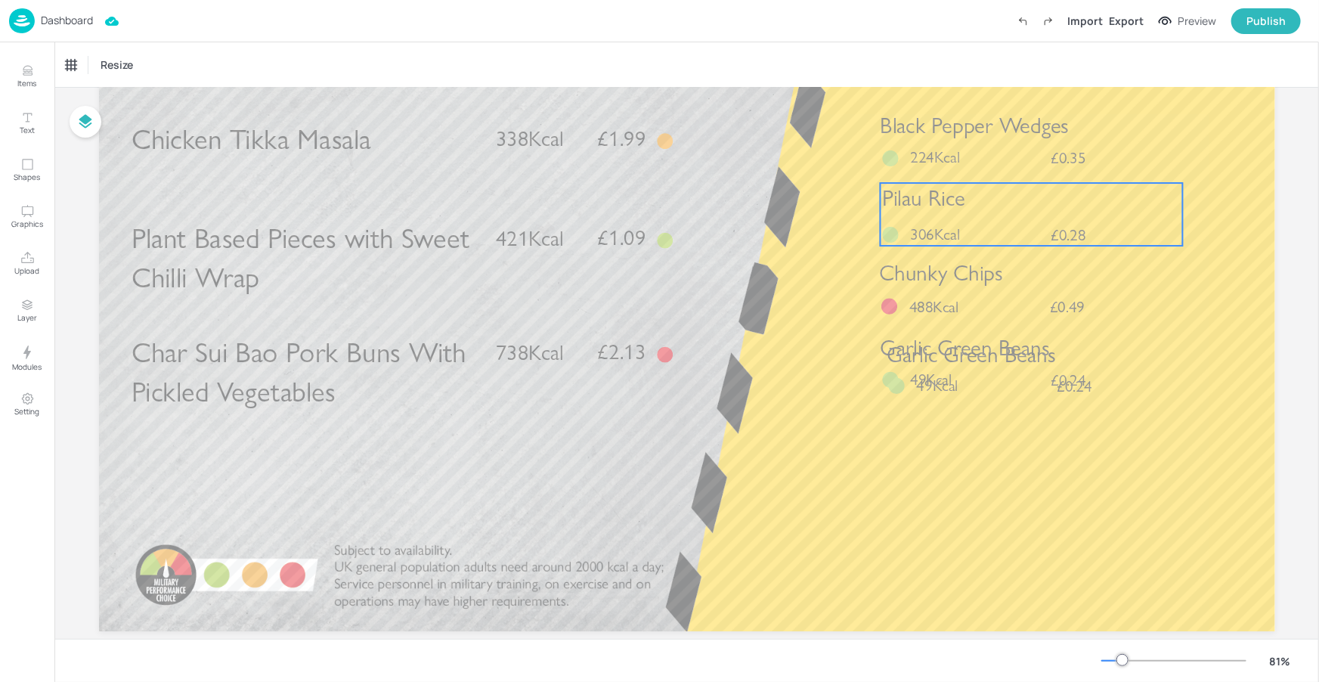
scroll to position [196, 0]
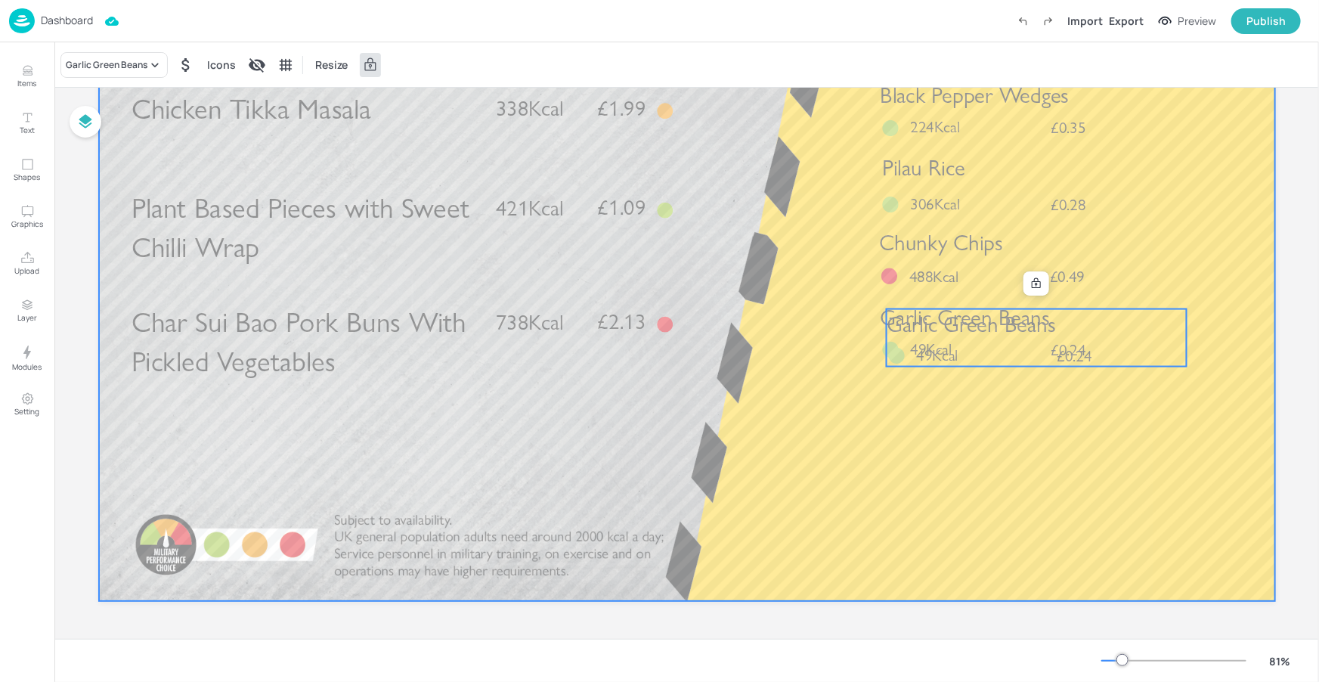
drag, startPoint x: 999, startPoint y: 338, endPoint x: 980, endPoint y: 327, distance: 21.7
drag, startPoint x: 979, startPoint y: 326, endPoint x: 895, endPoint y: 365, distance: 93.0
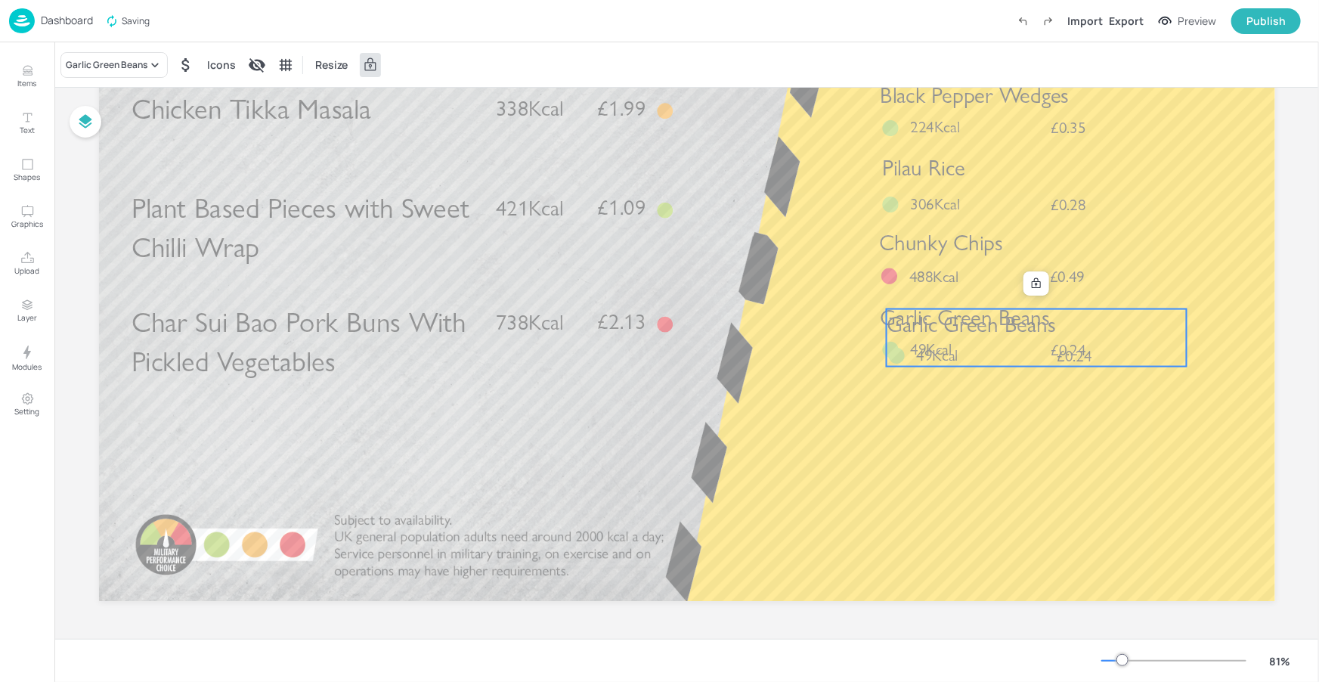
drag, startPoint x: 971, startPoint y: 343, endPoint x: 940, endPoint y: 347, distance: 31.2
click at [962, 345] on p "49Kcal" at bounding box center [947, 356] width 63 height 22
click at [937, 348] on span "49Kcal" at bounding box center [937, 355] width 42 height 20
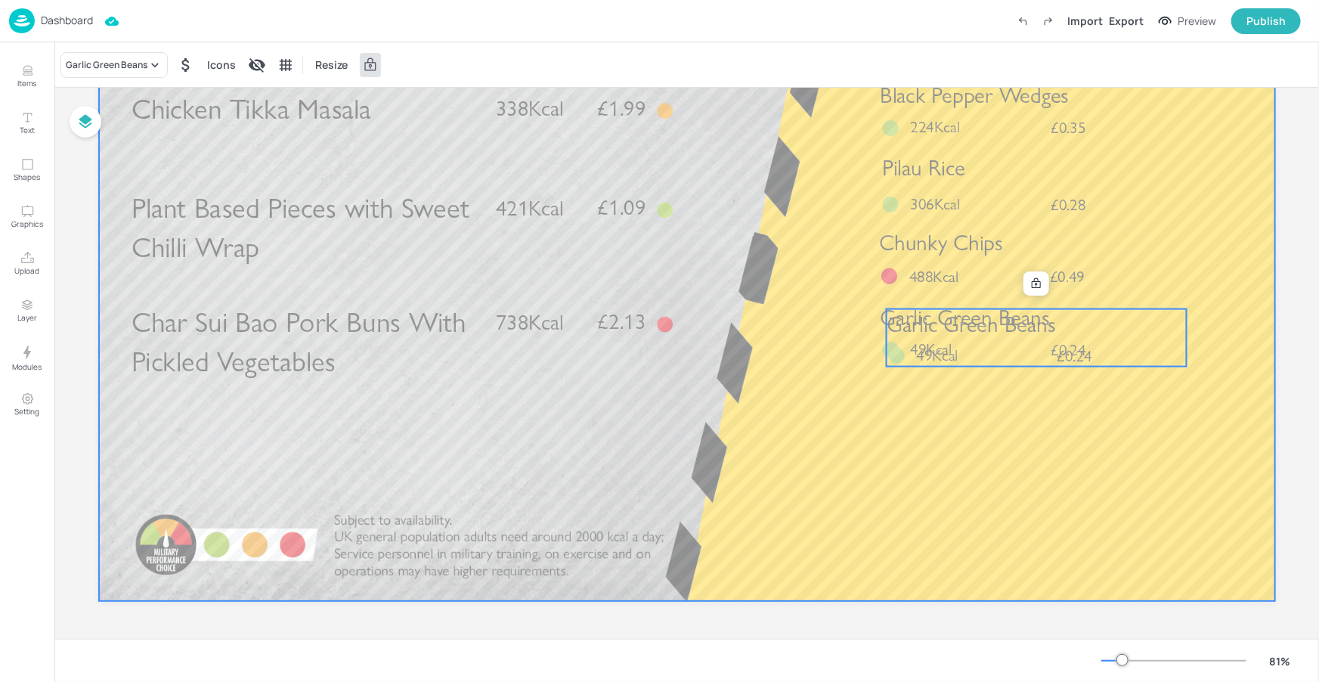
drag, startPoint x: 967, startPoint y: 363, endPoint x: 929, endPoint y: 379, distance: 41.3
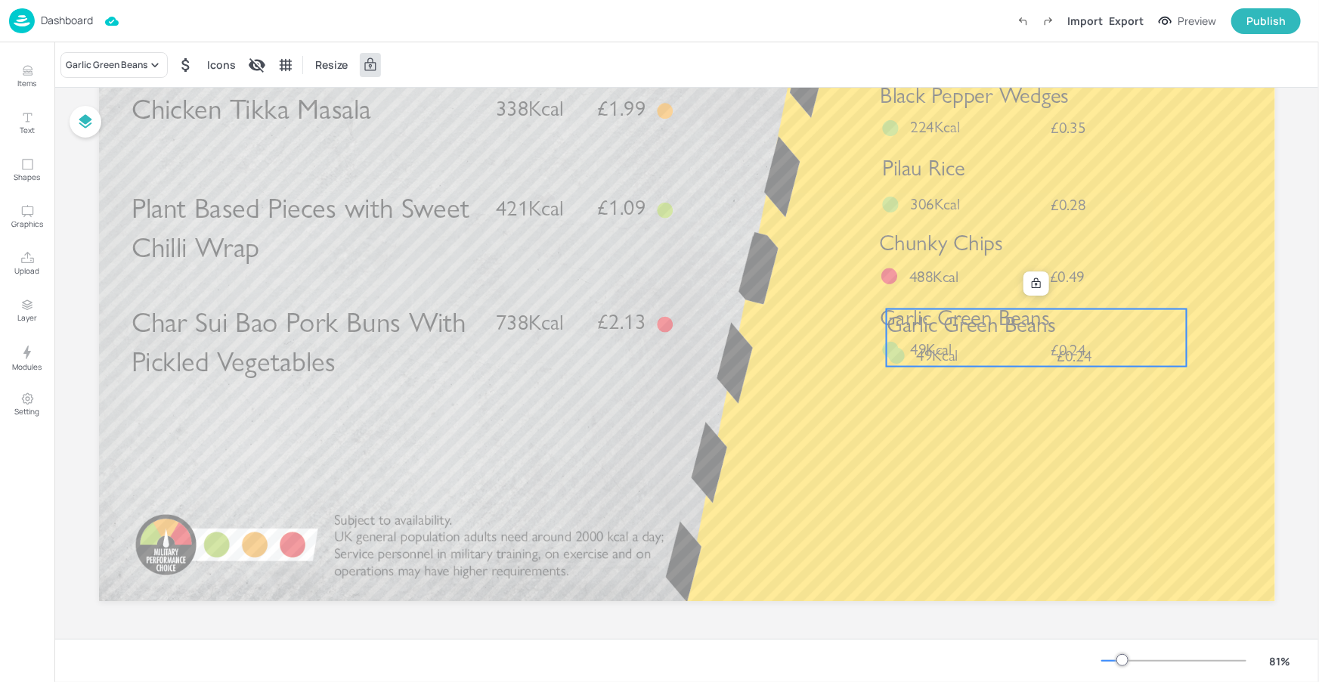
drag, startPoint x: 961, startPoint y: 319, endPoint x: 889, endPoint y: 391, distance: 102.6
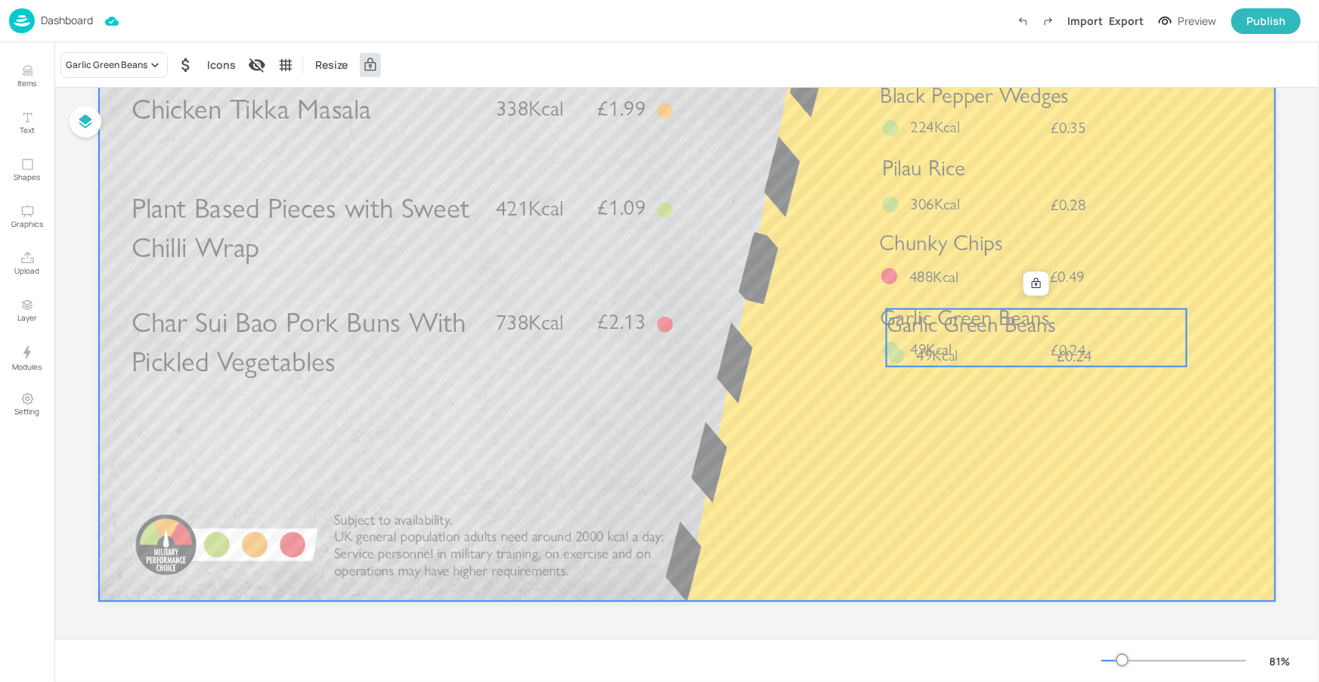
click at [951, 336] on span "Garlic Green Beans" at bounding box center [970, 324] width 169 height 26
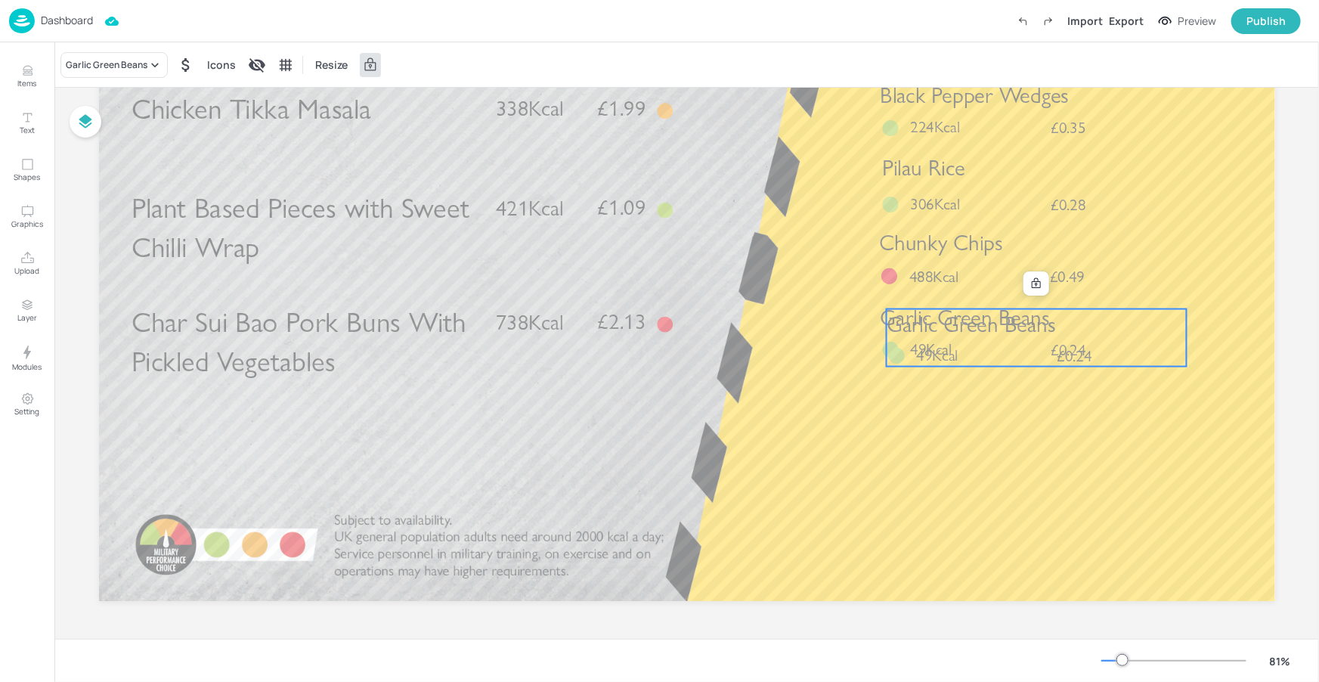
click at [950, 332] on span "Garlic Green Beans" at bounding box center [970, 324] width 169 height 26
click at [949, 332] on span "Garlic Green Beans" at bounding box center [970, 324] width 169 height 26
click at [945, 332] on span "Garlic Green Beans" at bounding box center [970, 324] width 169 height 26
click at [943, 333] on span "Garlic Green Beans" at bounding box center [970, 324] width 169 height 26
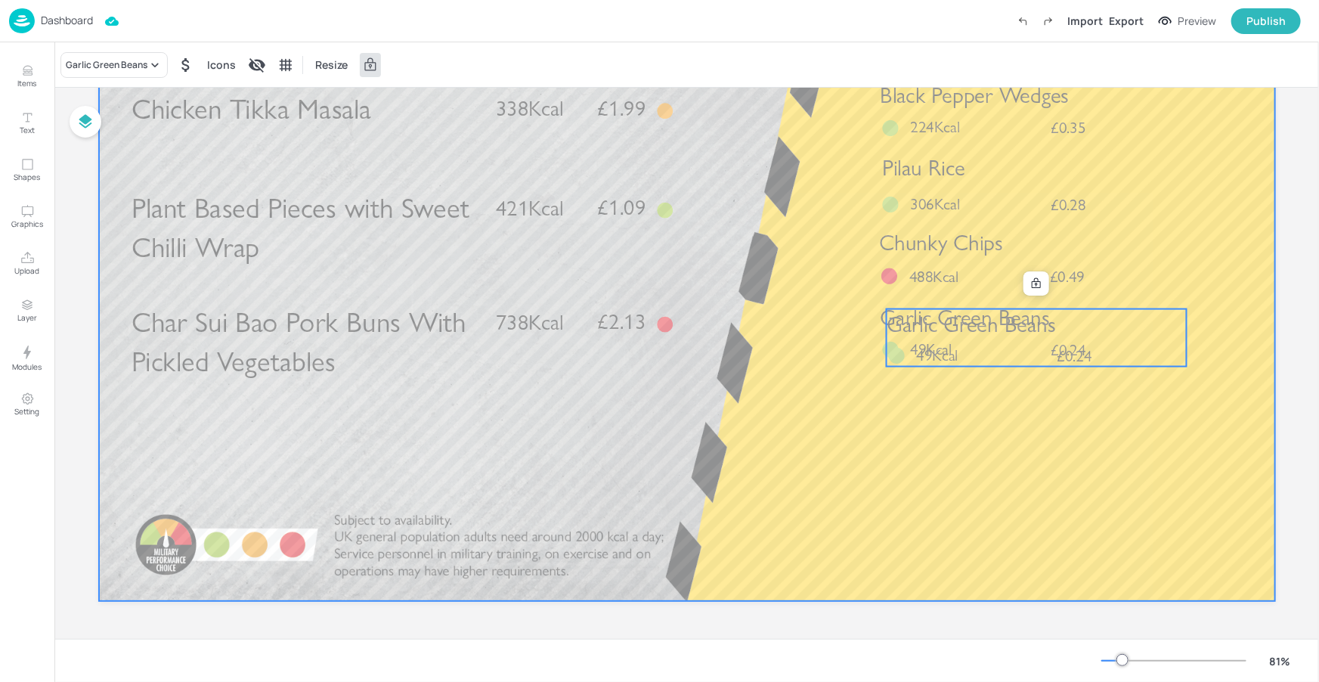
drag, startPoint x: 877, startPoint y: 356, endPoint x: 926, endPoint y: 345, distance: 50.4
click at [927, 345] on span "49Kcal" at bounding box center [937, 355] width 42 height 20
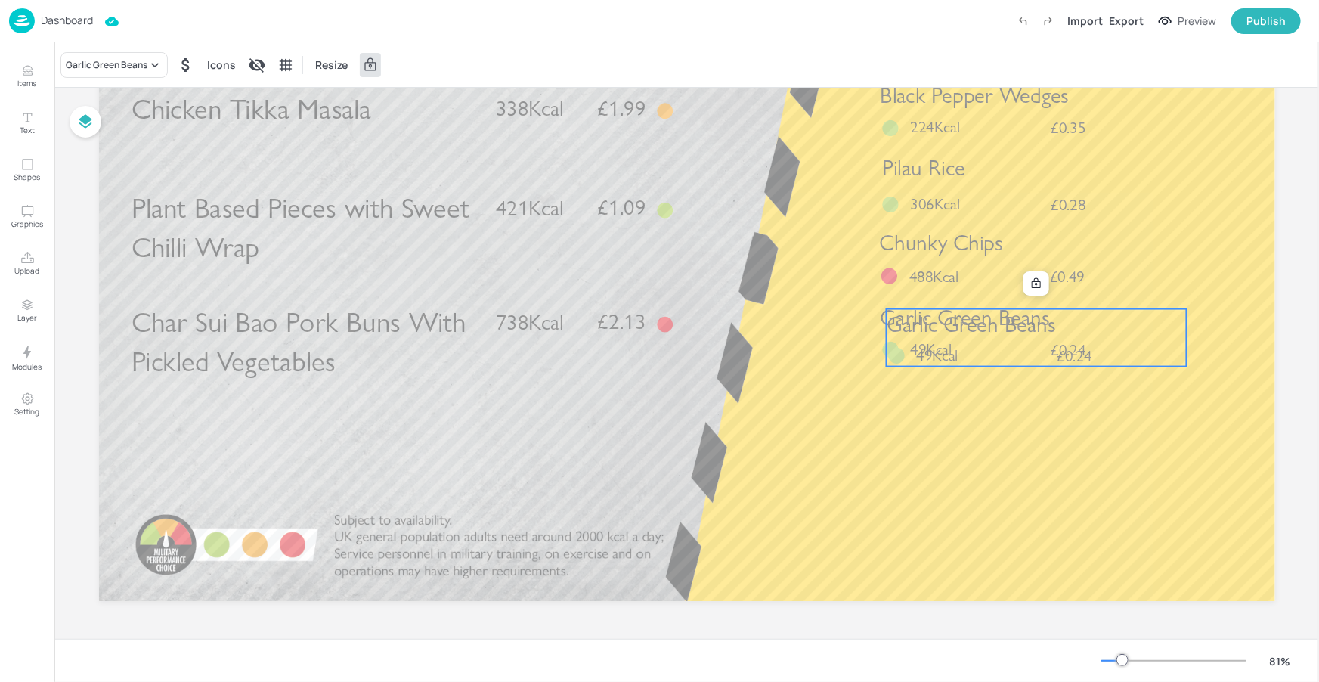
click at [933, 341] on div "Garlic Green Beans £0.24 49Kcal" at bounding box center [1036, 337] width 300 height 57
click at [935, 340] on div "Garlic Green Beans £0.24 49Kcal" at bounding box center [1036, 337] width 300 height 57
click at [935, 337] on span "Garlic Green Beans" at bounding box center [970, 324] width 169 height 26
click at [945, 334] on span "Garlic Green Beans" at bounding box center [970, 324] width 169 height 26
click at [1040, 288] on div at bounding box center [1036, 284] width 20 height 20
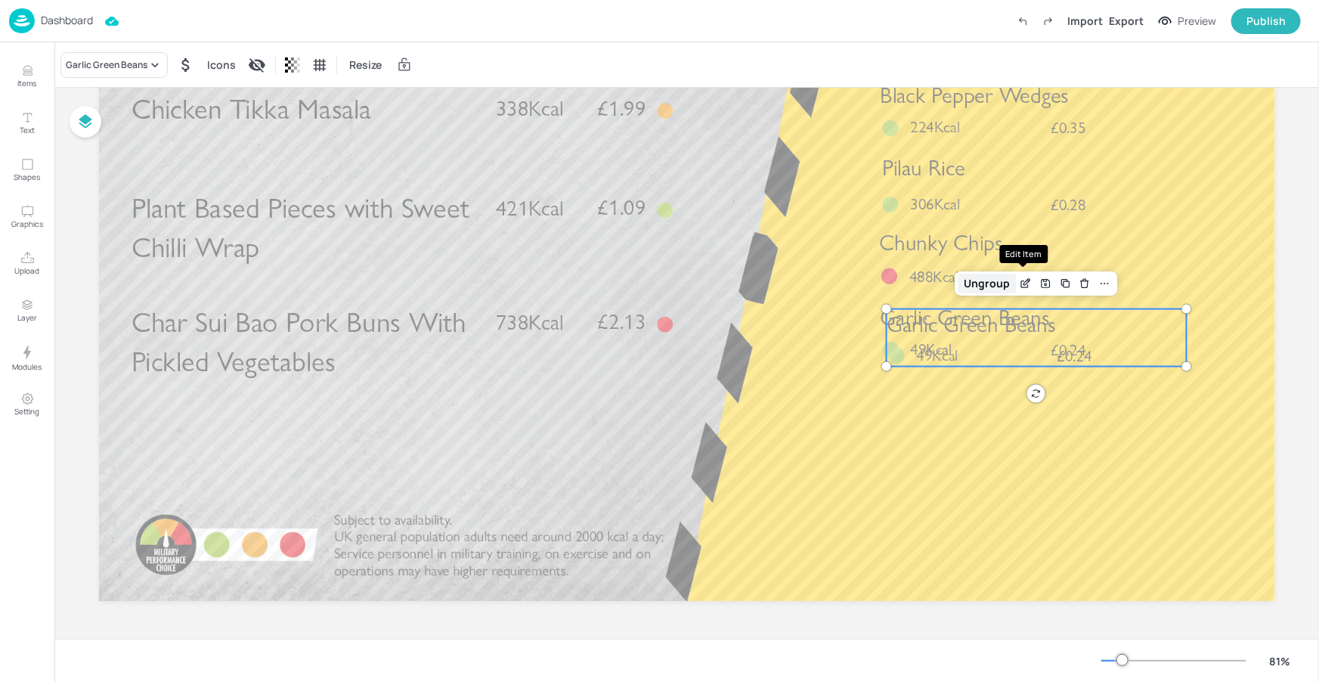
click at [1000, 275] on div "Ungroup" at bounding box center [986, 284] width 58 height 20
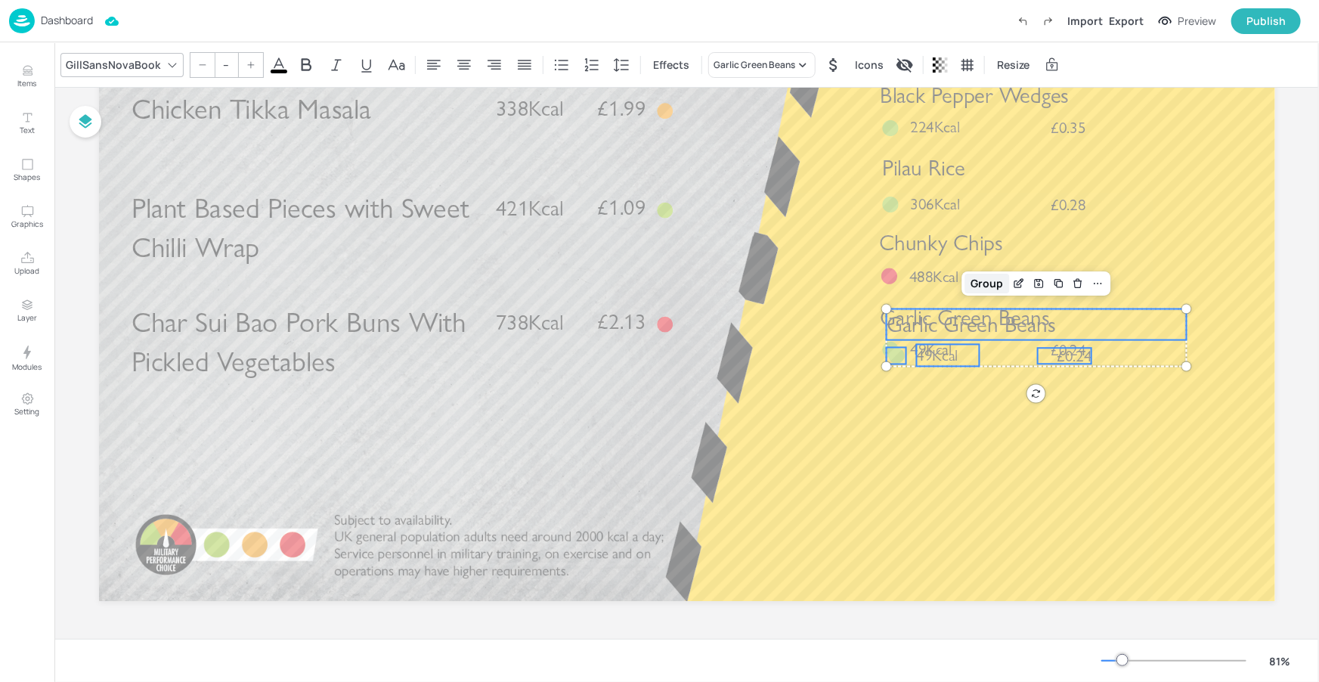
click at [997, 280] on div "Group" at bounding box center [986, 284] width 45 height 20
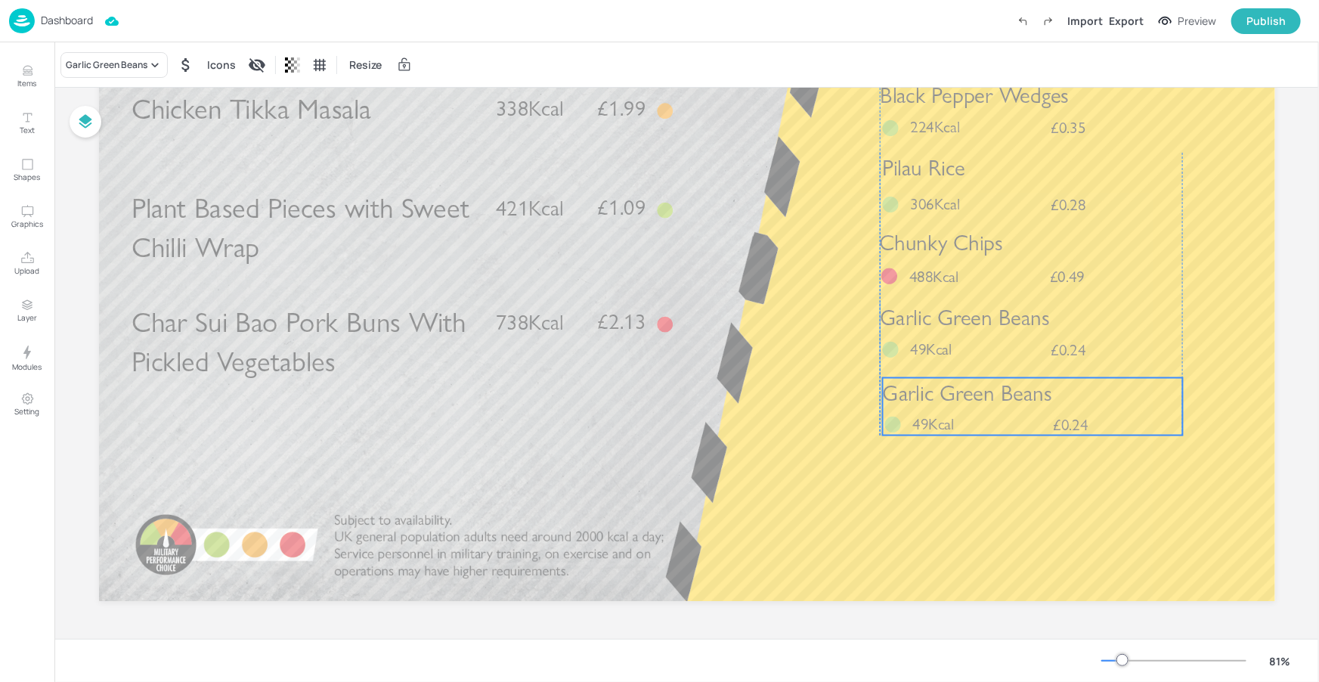
drag, startPoint x: 991, startPoint y: 363, endPoint x: 988, endPoint y: 404, distance: 40.9
click at [988, 404] on span "Garlic Green Beans" at bounding box center [966, 392] width 169 height 26
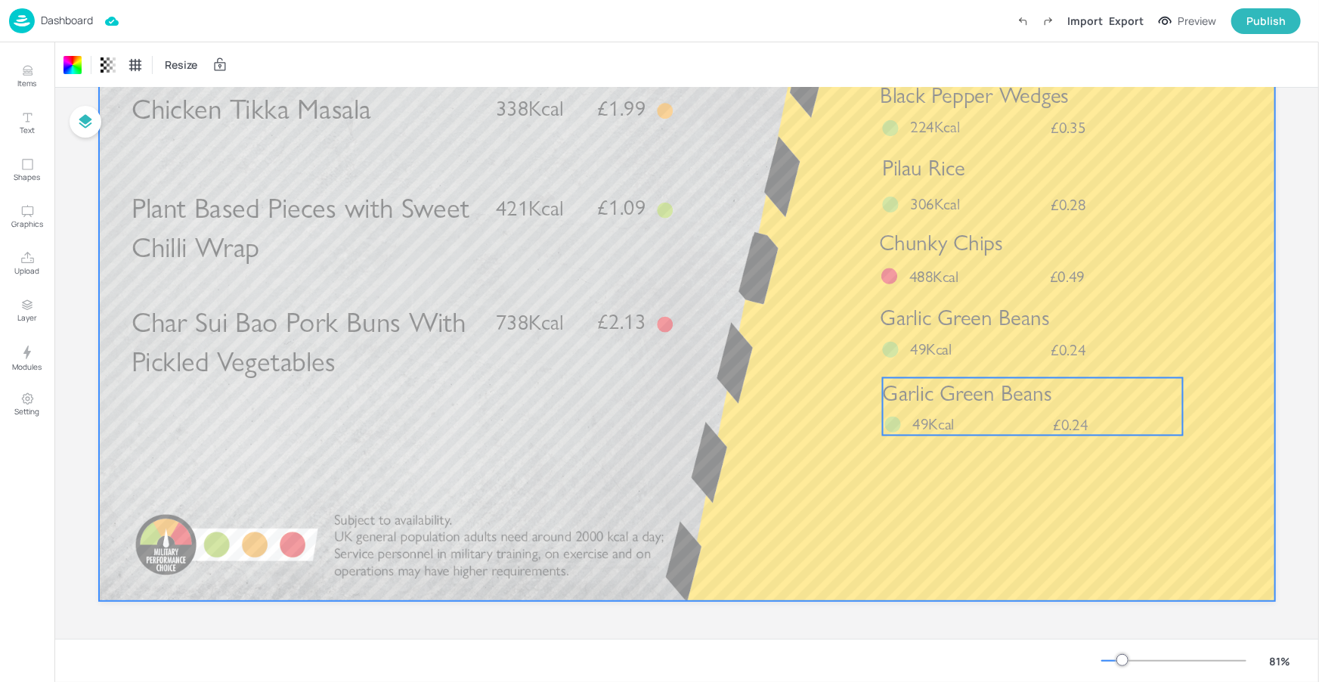
click at [991, 398] on span "Garlic Green Beans" at bounding box center [966, 392] width 169 height 26
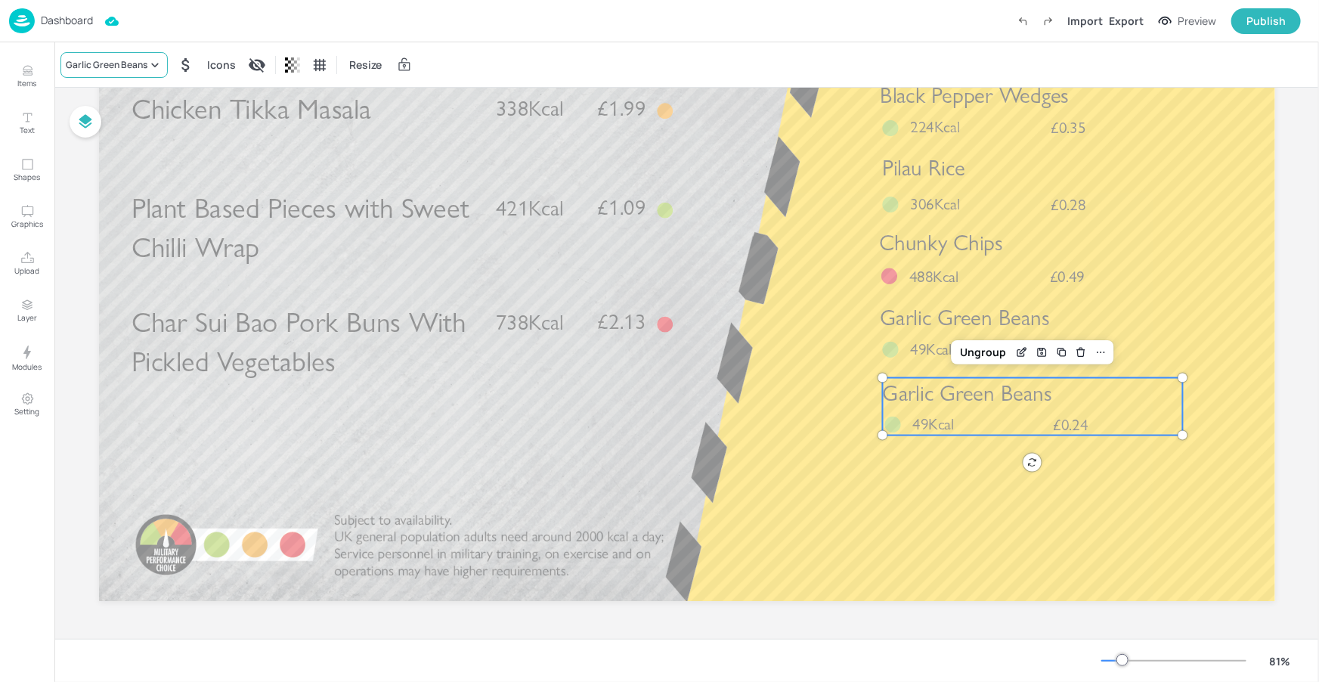
click at [101, 68] on div "Garlic Green Beans" at bounding box center [107, 65] width 82 height 14
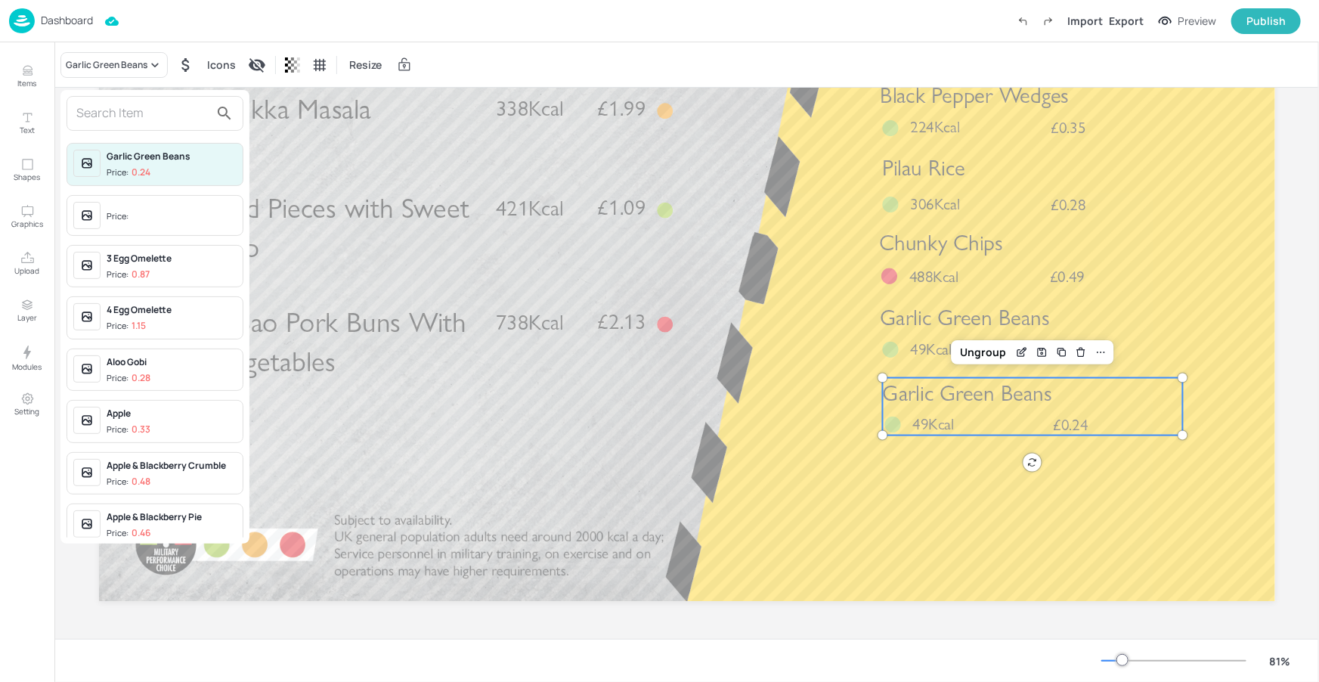
click at [138, 112] on input "text" at bounding box center [142, 113] width 133 height 24
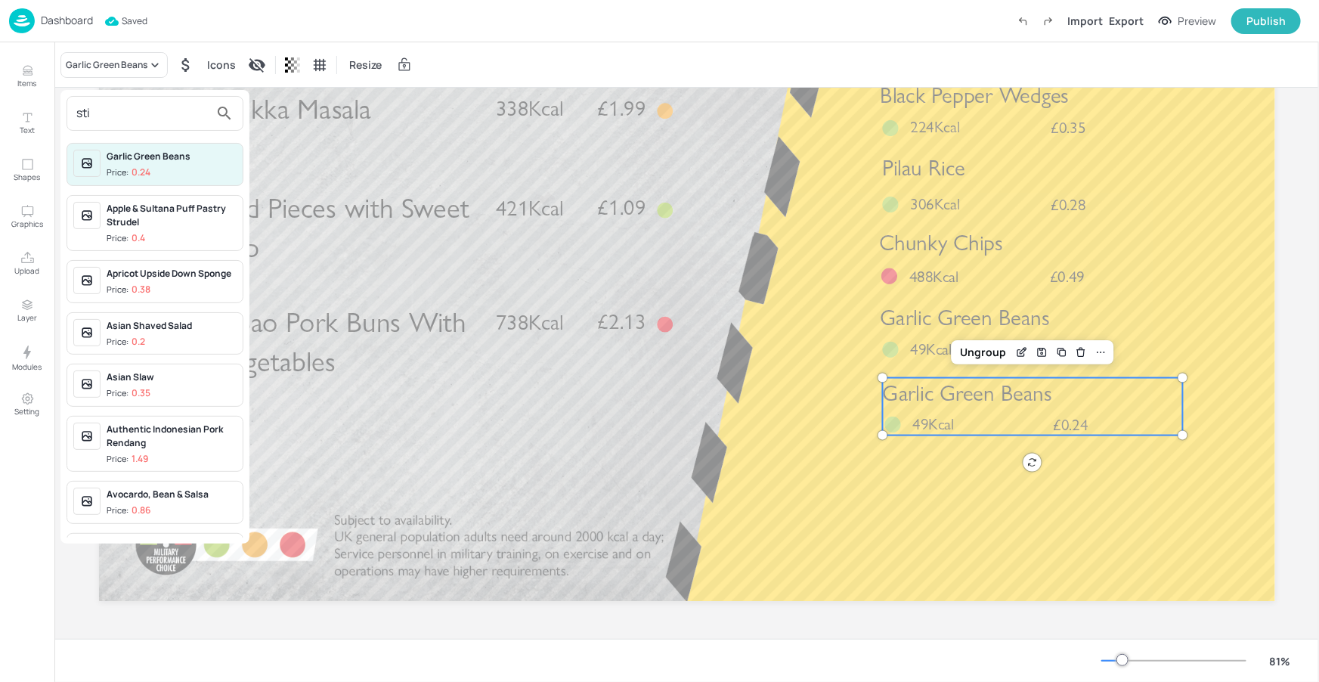
type input "stir"
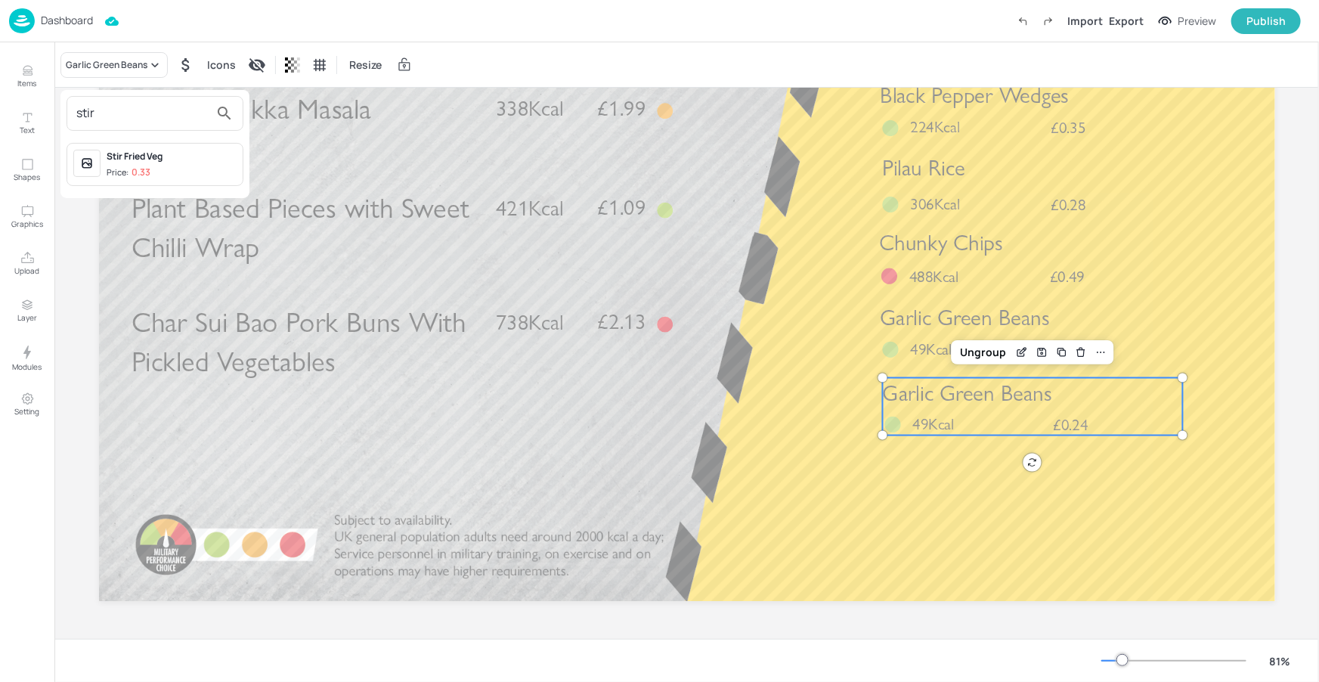
drag, startPoint x: 122, startPoint y: 119, endPoint x: 76, endPoint y: 110, distance: 46.1
click at [76, 110] on input "stir" at bounding box center [142, 113] width 133 height 24
type input "fried v"
click at [178, 169] on span "Price: 0.33" at bounding box center [172, 172] width 130 height 13
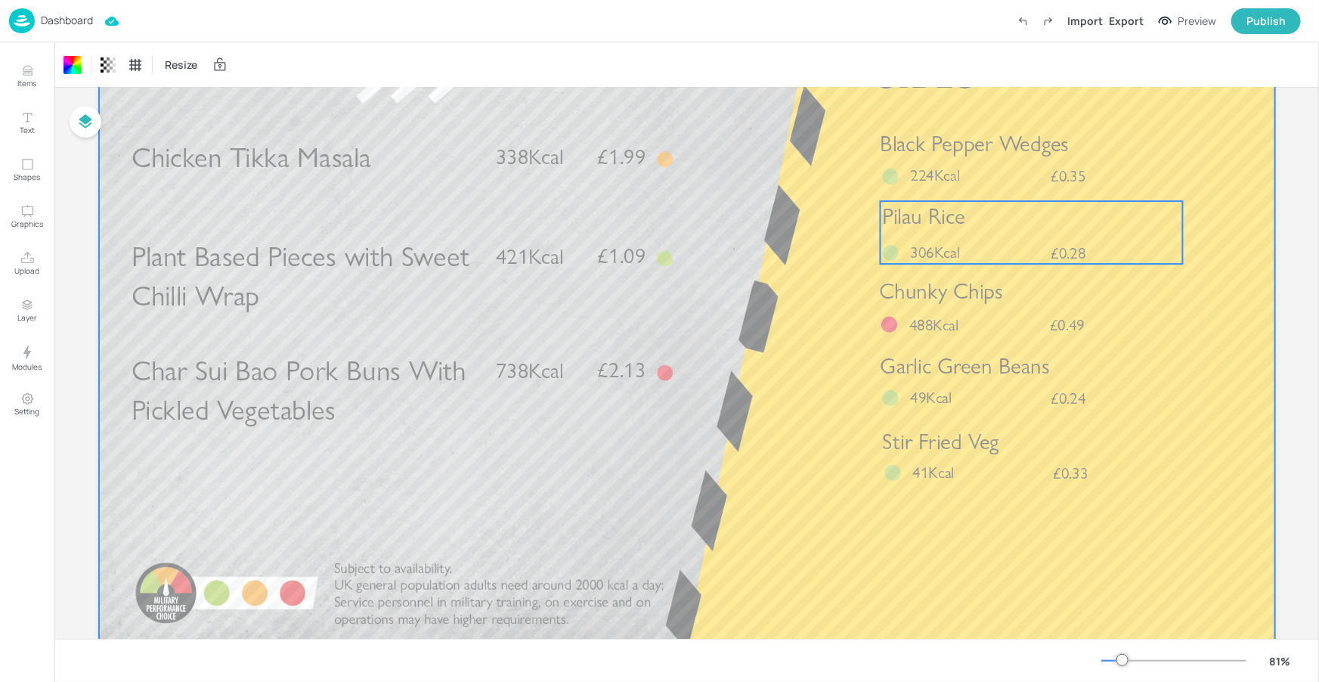
scroll to position [0, 0]
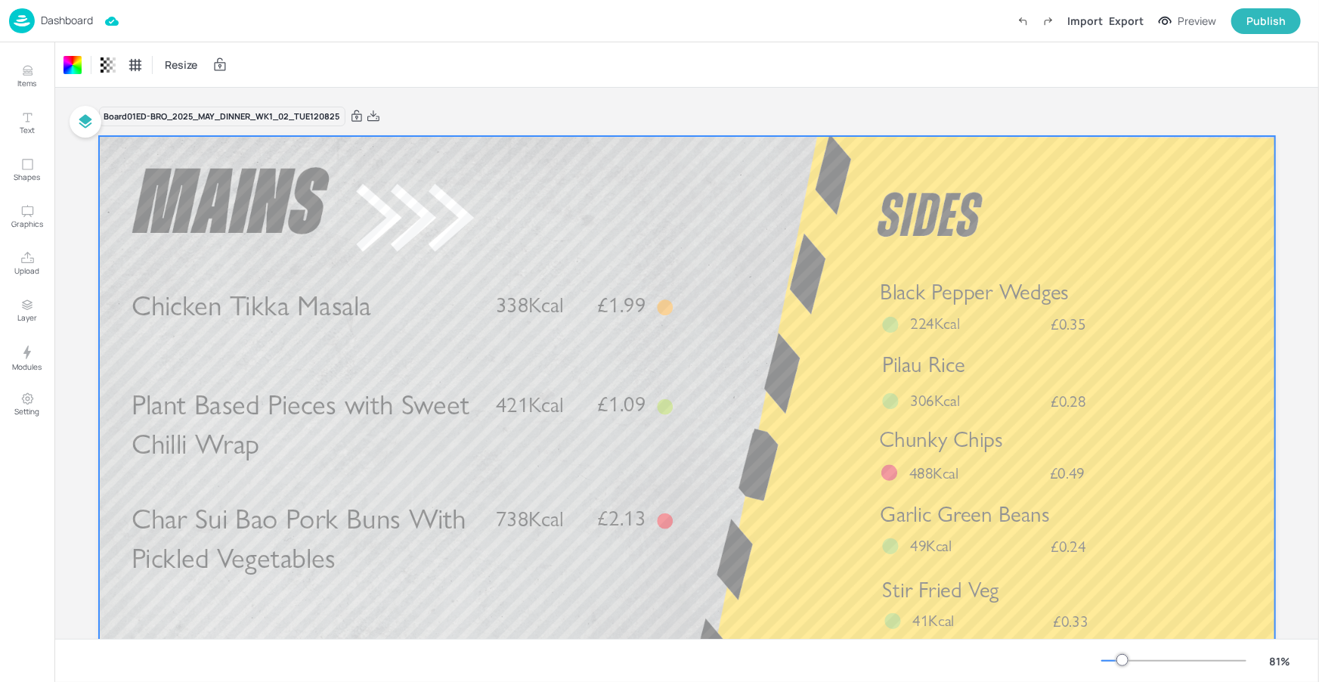
click at [957, 107] on div "Board 01ED-BRO_2025_MAY_DINNER_WK1_02_TUE120825" at bounding box center [687, 116] width 1176 height 21
click at [1130, 20] on div "Export" at bounding box center [1126, 21] width 35 height 16
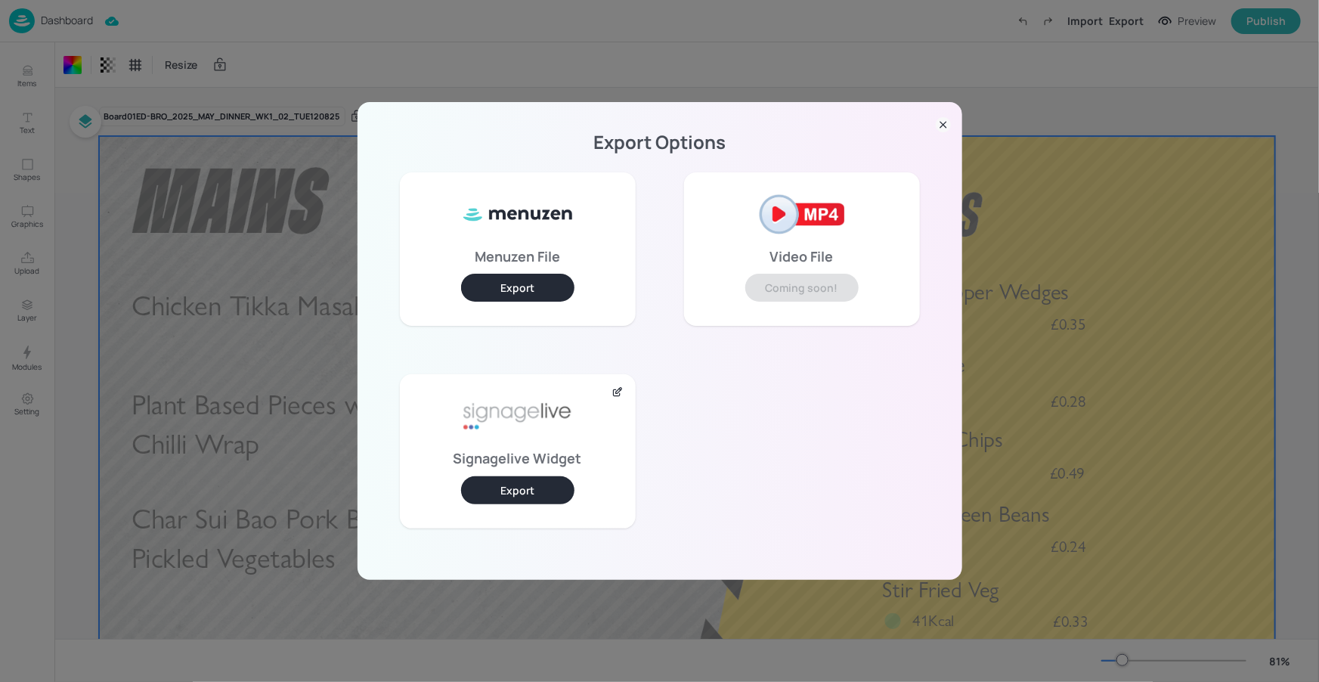
click at [507, 478] on button "Export" at bounding box center [517, 490] width 113 height 28
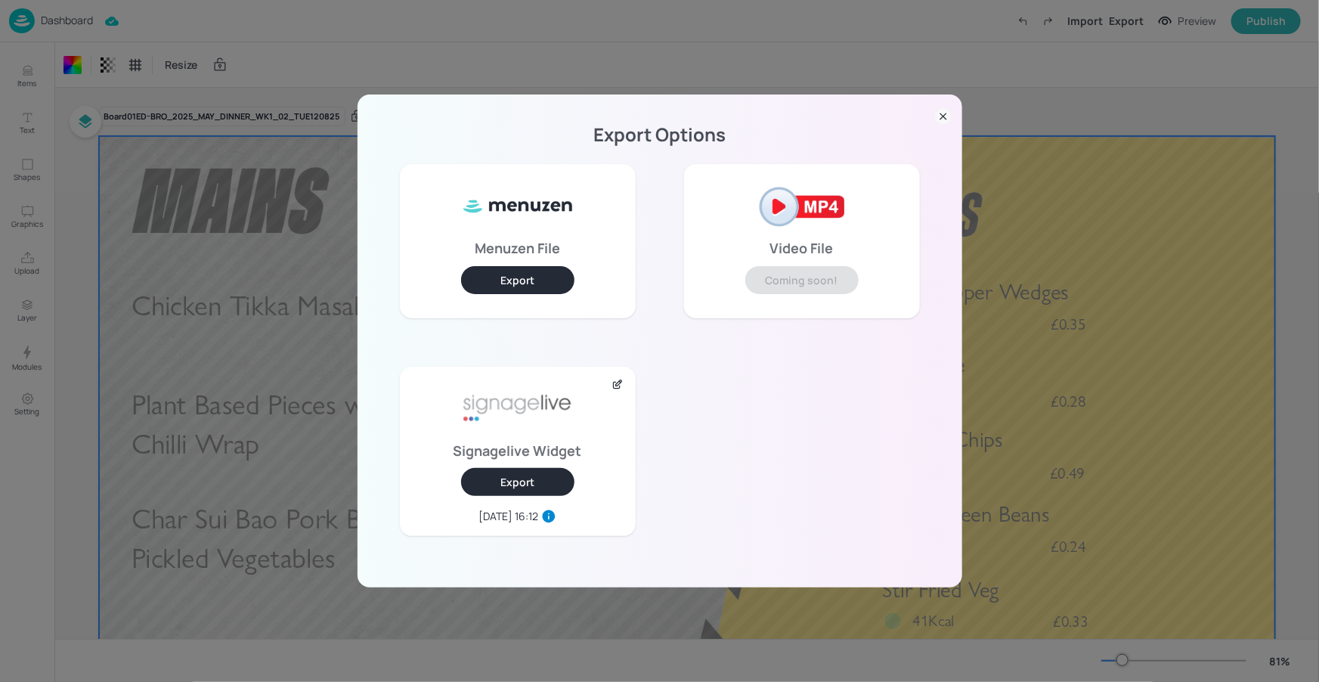
click at [929, 116] on div "Export Options Menuzen File Export Video File Coming soon! Signagelive Widget E…" at bounding box center [659, 340] width 605 height 493
click at [941, 117] on icon at bounding box center [942, 116] width 15 height 15
